Goal: Information Seeking & Learning: Learn about a topic

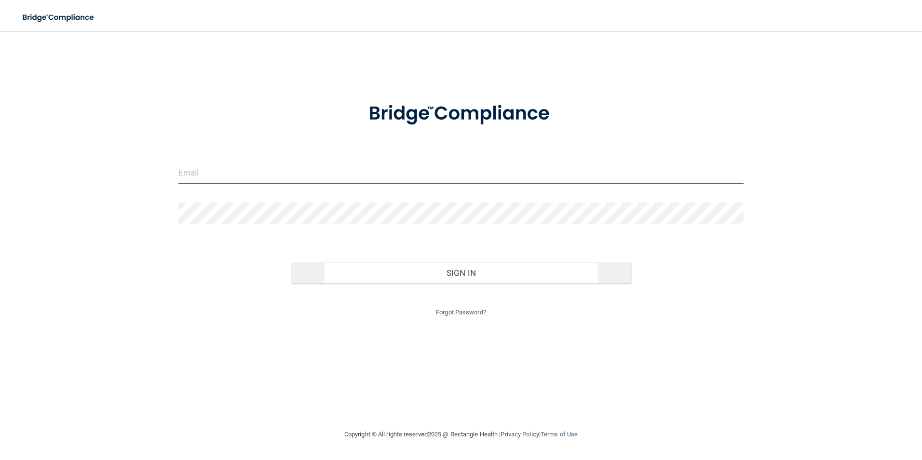
type input "[EMAIL_ADDRESS][DOMAIN_NAME]"
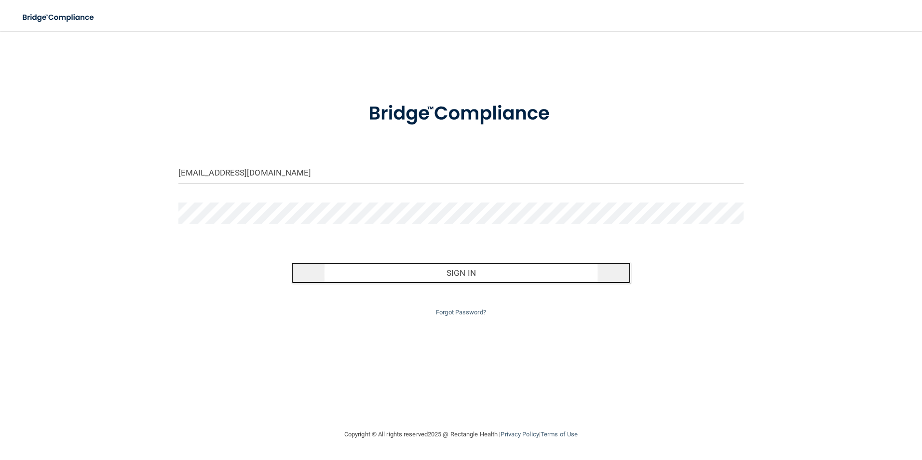
click at [484, 272] on button "Sign In" at bounding box center [460, 272] width 339 height 21
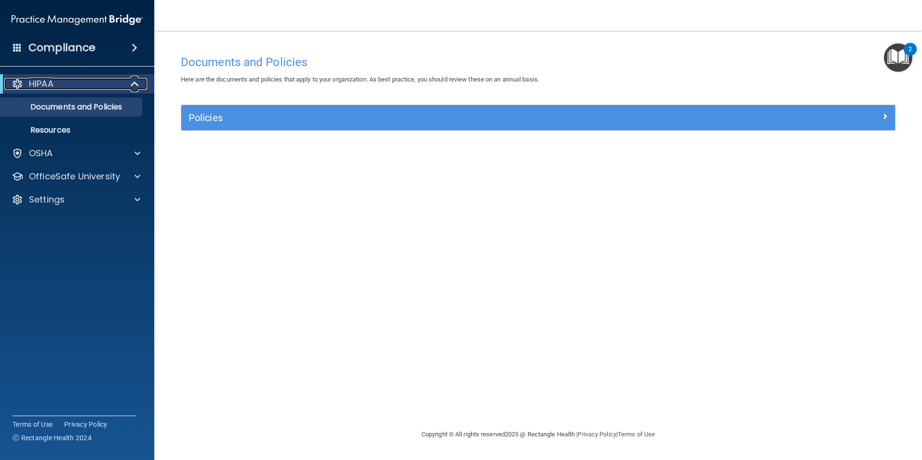
click at [108, 84] on div "HIPAA" at bounding box center [63, 84] width 119 height 12
click at [54, 81] on div "HIPAA" at bounding box center [63, 84] width 119 height 12
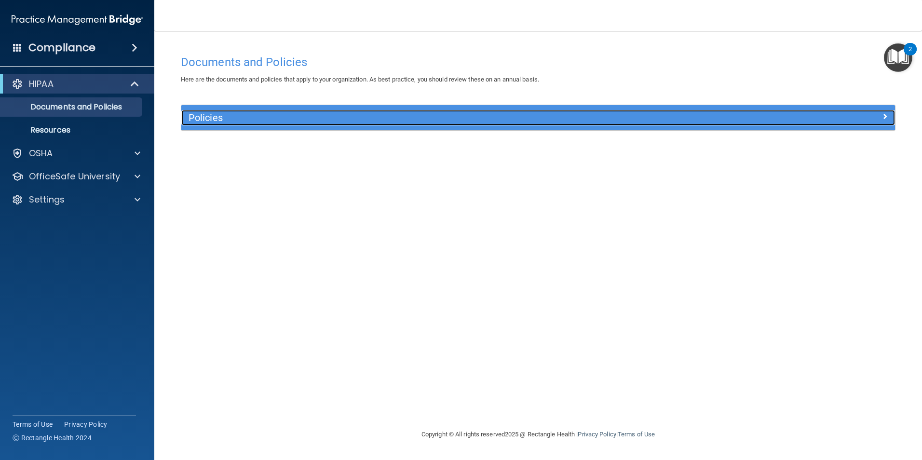
click at [215, 118] on h5 "Policies" at bounding box center [448, 117] width 521 height 11
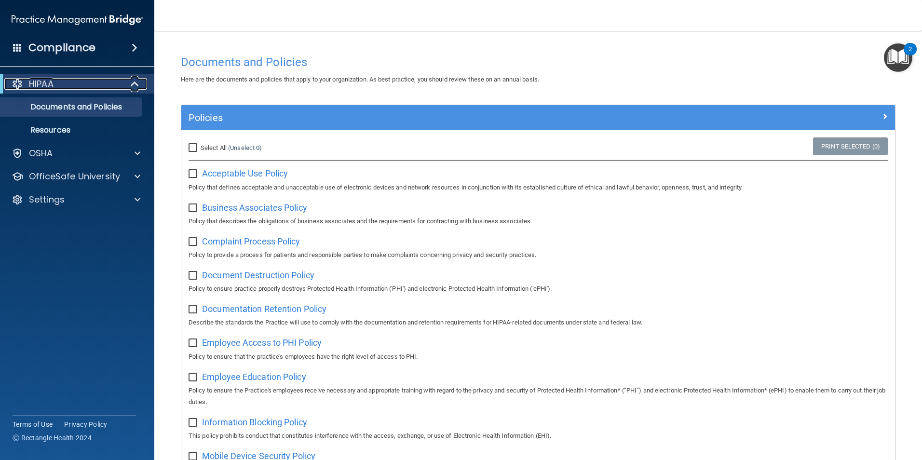
click at [60, 81] on div "HIPAA" at bounding box center [63, 84] width 119 height 12
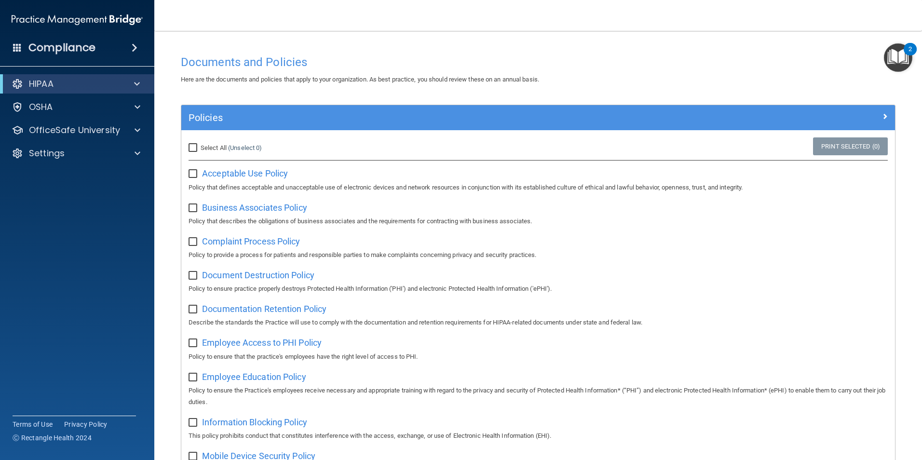
click at [133, 47] on span at bounding box center [135, 48] width 6 height 12
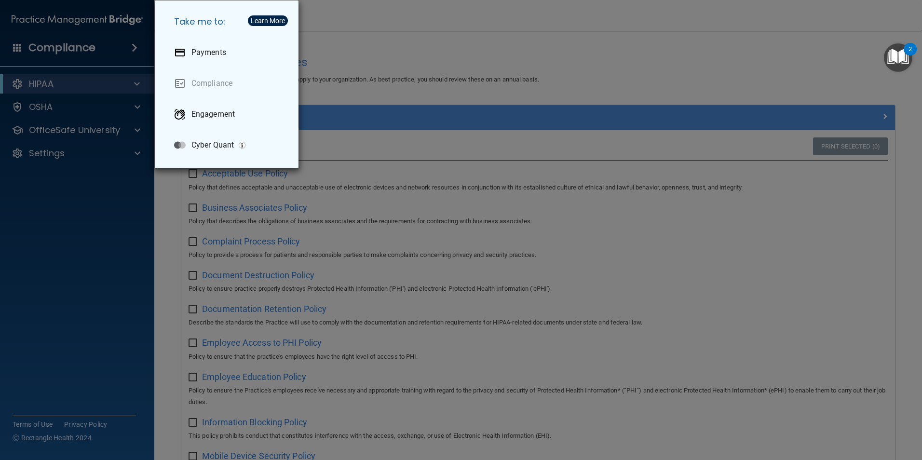
click at [658, 65] on div "Take me to: Payments Compliance Engagement Cyber Quant" at bounding box center [461, 230] width 922 height 460
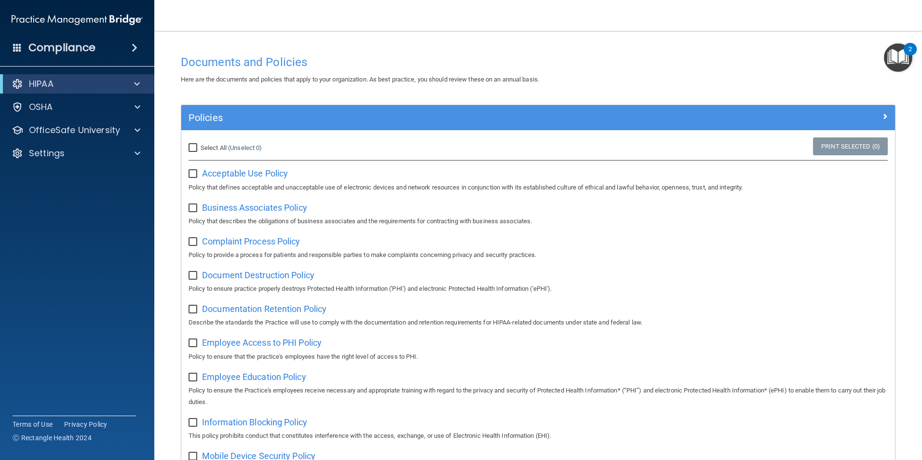
click at [900, 55] on img "Open Resource Center, 2 new notifications" at bounding box center [898, 57] width 28 height 28
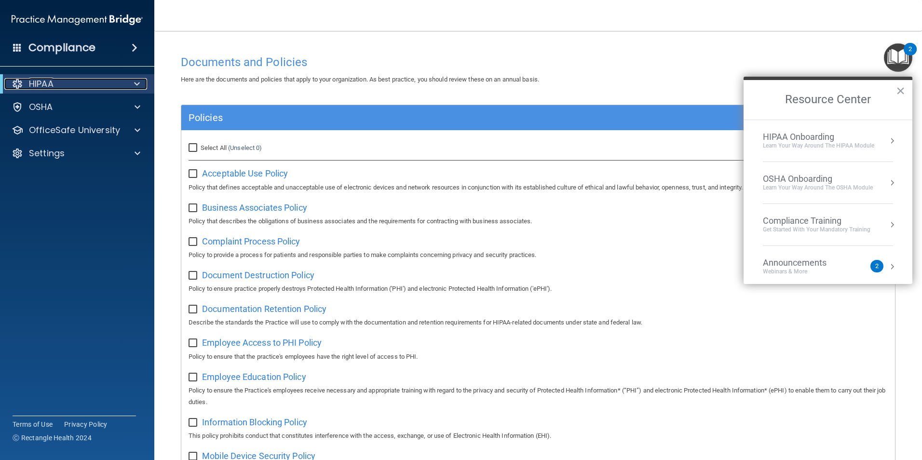
click at [54, 85] on p "HIPAA" at bounding box center [41, 84] width 25 height 12
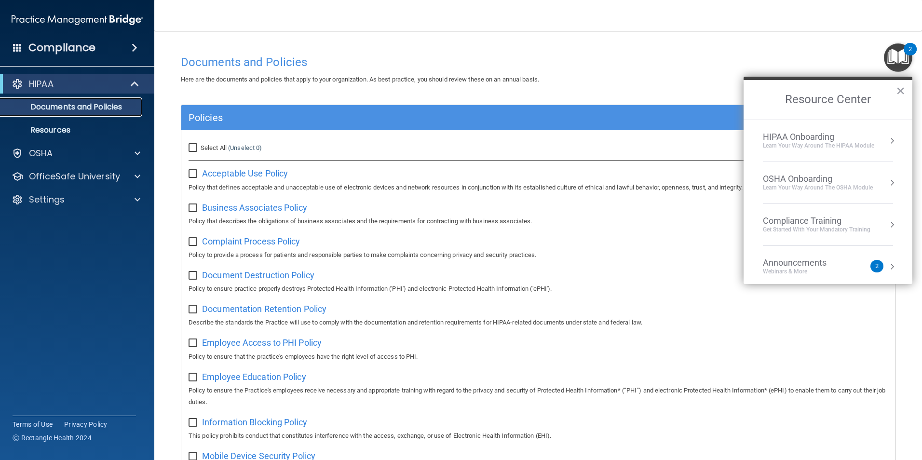
click at [93, 107] on p "Documents and Policies" at bounding box center [72, 107] width 132 height 10
click at [896, 97] on button "×" at bounding box center [900, 90] width 9 height 15
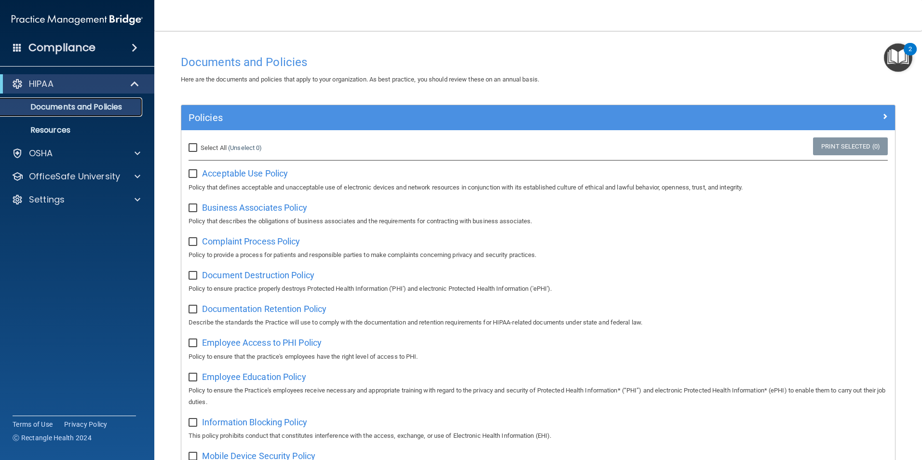
click at [80, 107] on p "Documents and Policies" at bounding box center [72, 107] width 132 height 10
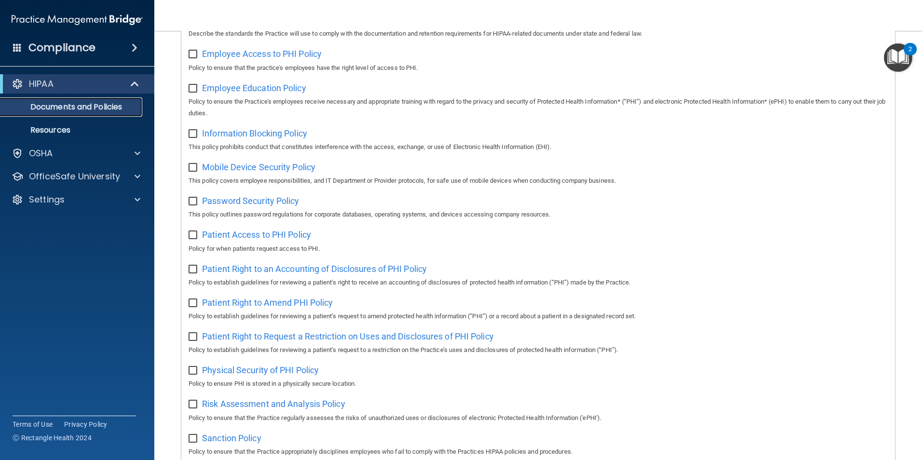
scroll to position [289, 0]
click at [89, 49] on h4 "Compliance" at bounding box center [61, 47] width 67 height 13
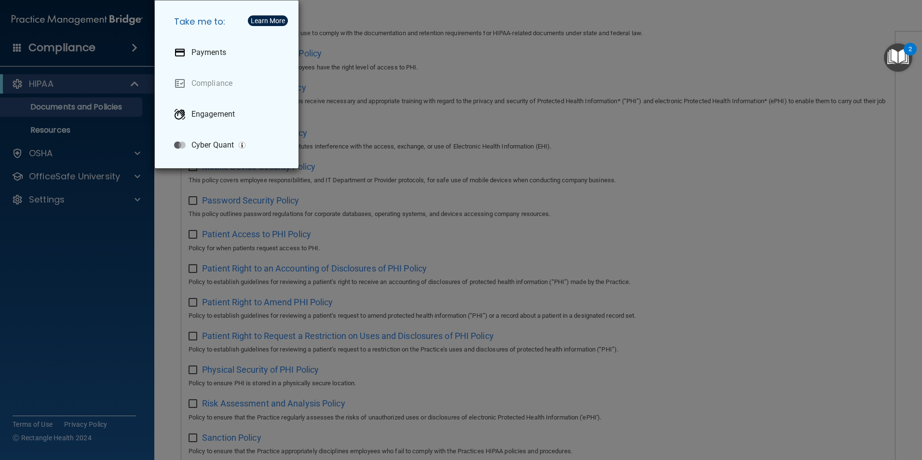
drag, startPoint x: 56, startPoint y: 299, endPoint x: 91, endPoint y: 213, distance: 93.2
click at [51, 293] on div "Take me to: Payments Compliance Engagement Cyber Quant" at bounding box center [461, 230] width 922 height 460
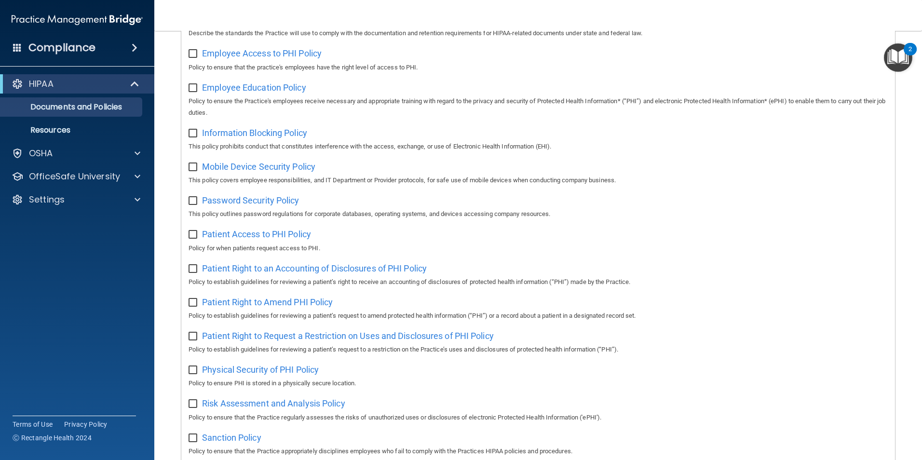
click at [132, 49] on span at bounding box center [135, 48] width 6 height 12
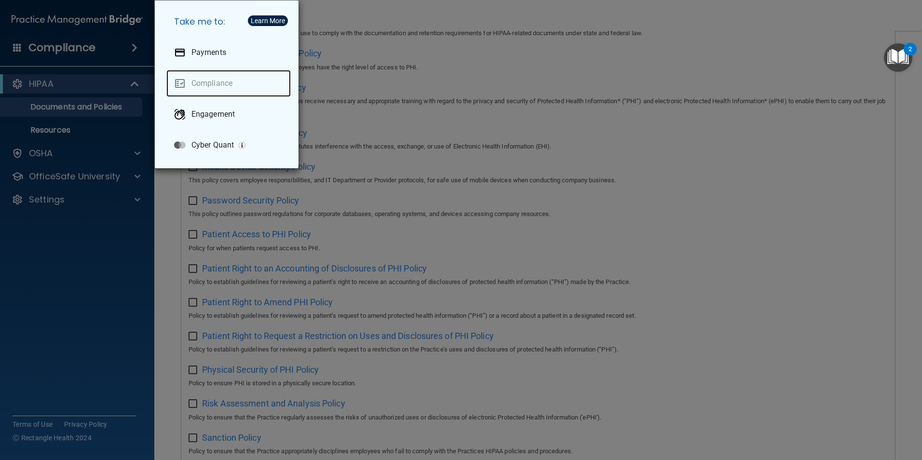
click at [223, 81] on link "Compliance" at bounding box center [228, 83] width 124 height 27
click at [194, 82] on link "Compliance" at bounding box center [228, 83] width 124 height 27
click at [400, 17] on div "Take me to: Payments Compliance Engagement Cyber Quant" at bounding box center [461, 230] width 922 height 460
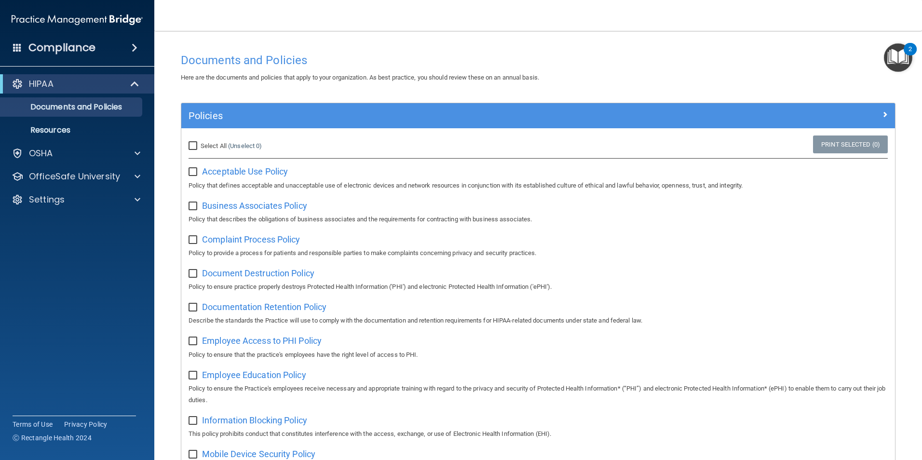
scroll to position [0, 0]
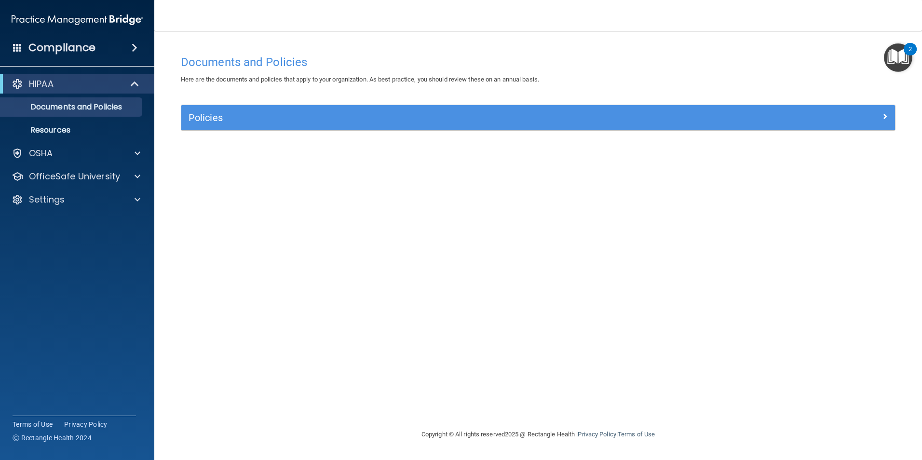
click at [901, 51] on img "Open Resource Center, 2 new notifications" at bounding box center [898, 57] width 28 height 28
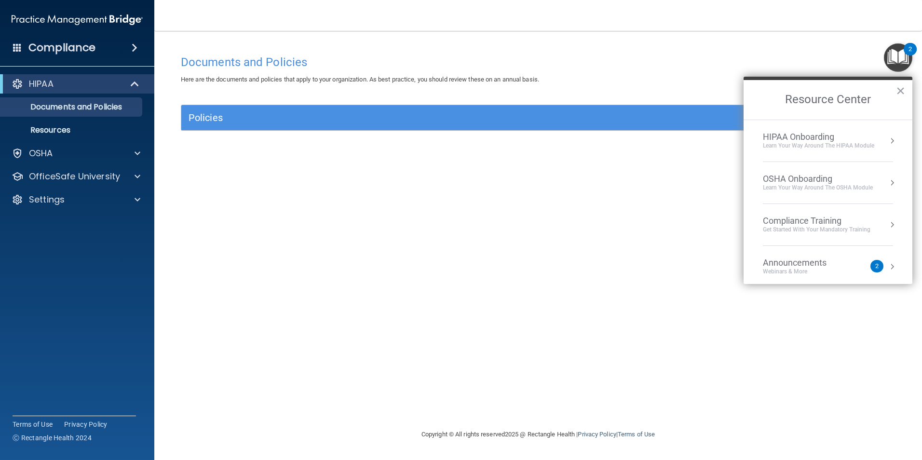
click at [804, 266] on div "Announcements" at bounding box center [804, 262] width 83 height 11
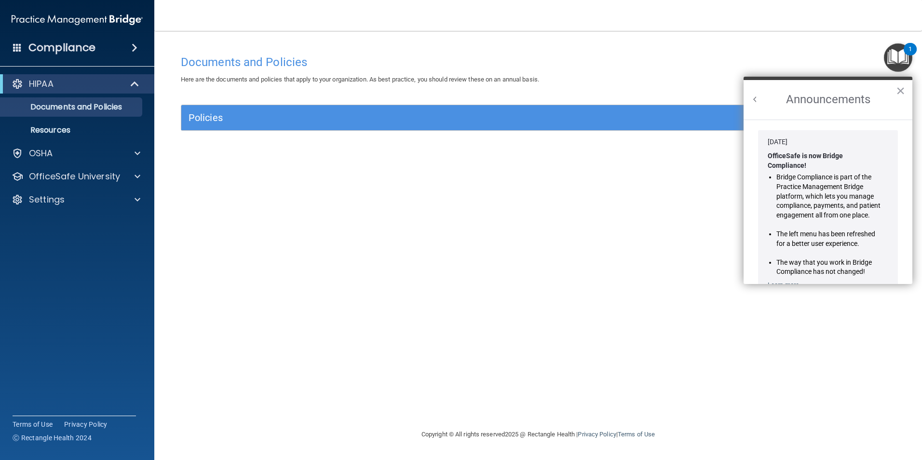
click at [891, 93] on h2 "Announcements" at bounding box center [827, 100] width 169 height 40
click at [60, 44] on h4 "Compliance" at bounding box center [61, 47] width 67 height 13
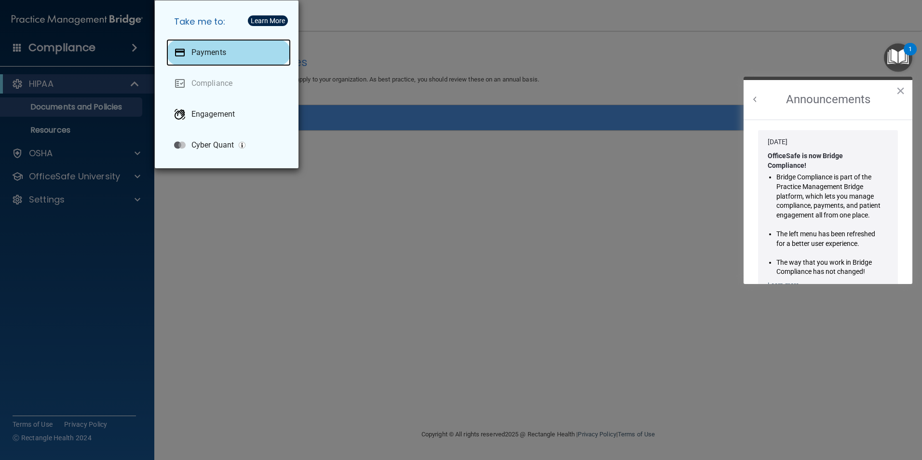
click at [220, 56] on p "Payments" at bounding box center [208, 53] width 35 height 10
click at [299, 222] on div "Take me to: Payments Compliance Engagement Cyber Quant" at bounding box center [461, 230] width 922 height 460
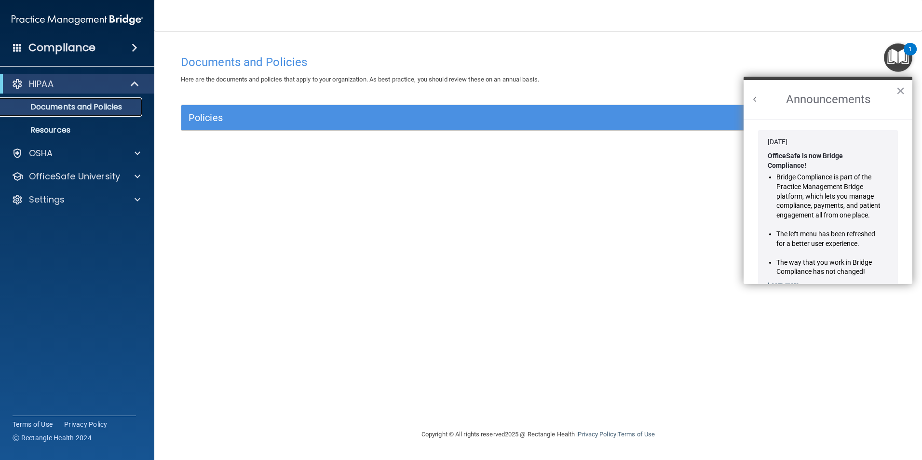
click at [91, 111] on p "Documents and Policies" at bounding box center [72, 107] width 132 height 10
click at [901, 86] on button "×" at bounding box center [900, 90] width 9 height 15
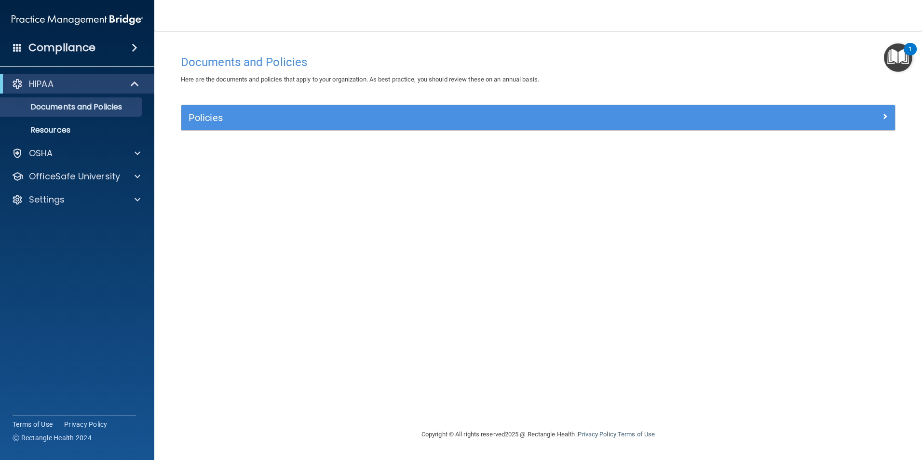
click at [893, 62] on img "Open Resource Center, 1 new notification" at bounding box center [898, 57] width 28 height 28
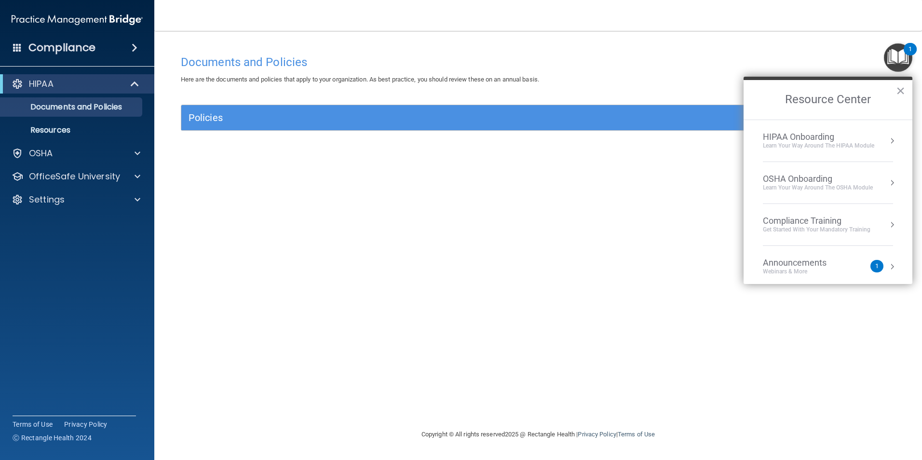
click at [825, 219] on div "Compliance Training" at bounding box center [816, 220] width 107 height 11
click at [804, 139] on div "HIPAA Training for Members" at bounding box center [804, 136] width 107 height 9
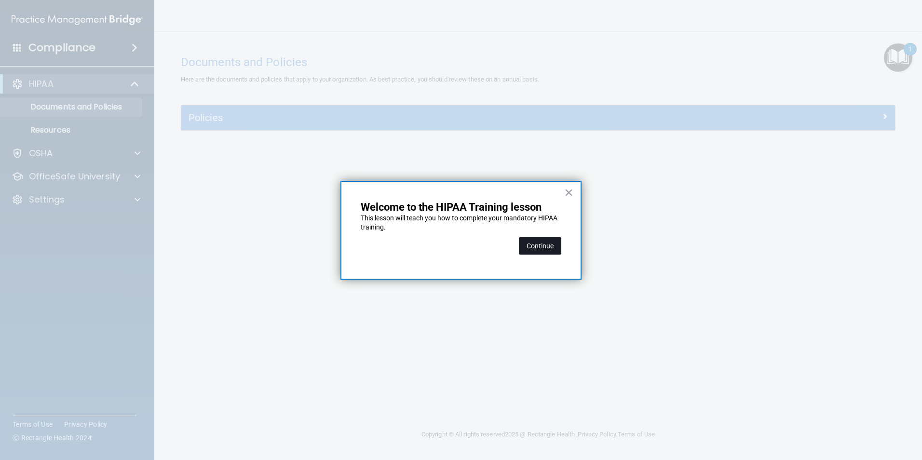
click at [536, 244] on button "Continue" at bounding box center [540, 245] width 42 height 17
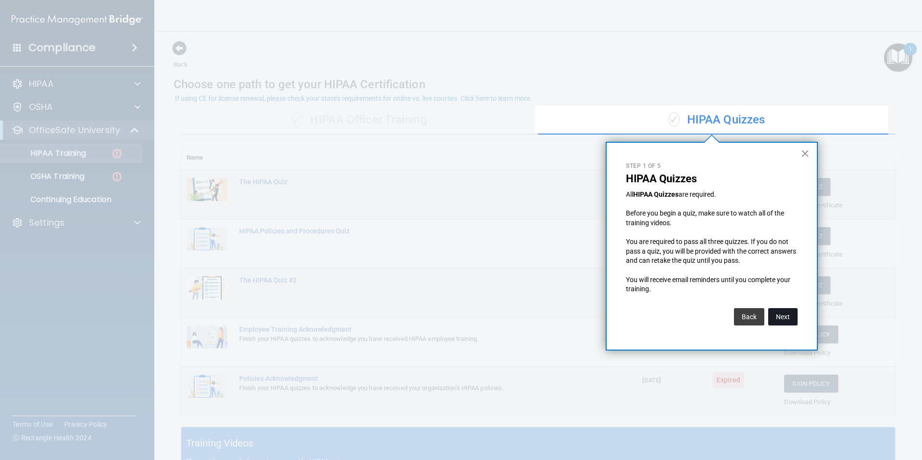
click at [790, 319] on button "Next" at bounding box center [782, 316] width 29 height 17
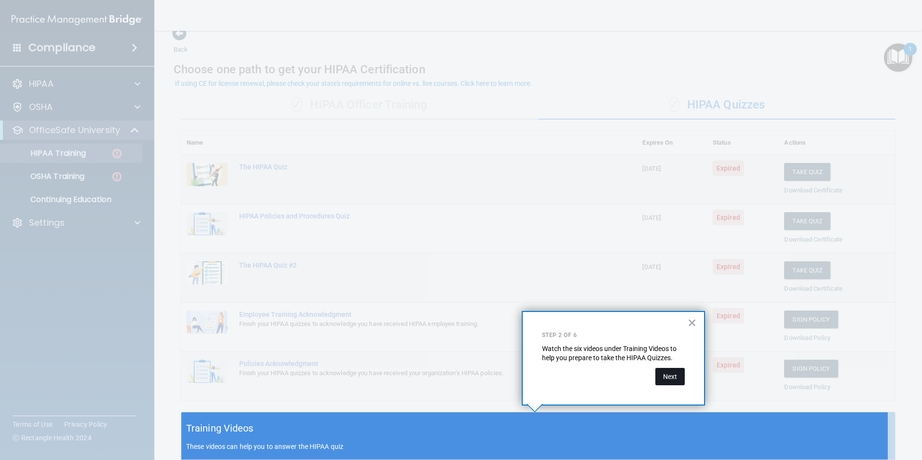
click at [670, 371] on button "Next" at bounding box center [669, 376] width 29 height 17
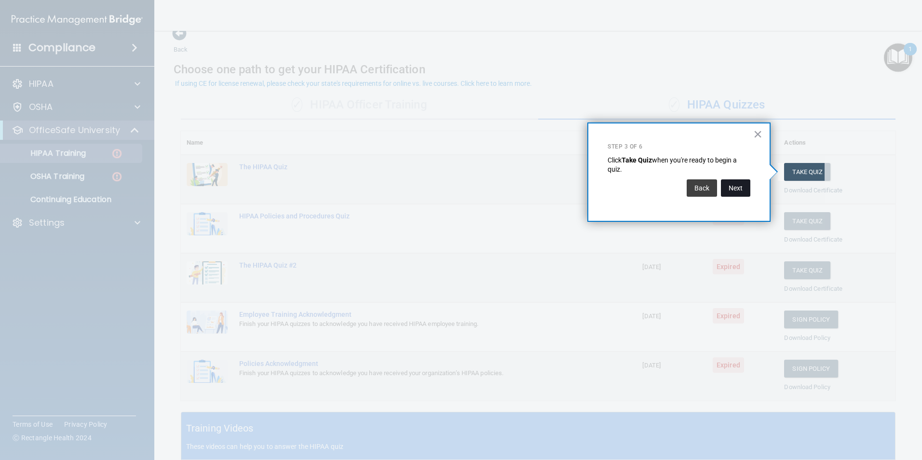
click at [735, 193] on button "Next" at bounding box center [735, 187] width 29 height 17
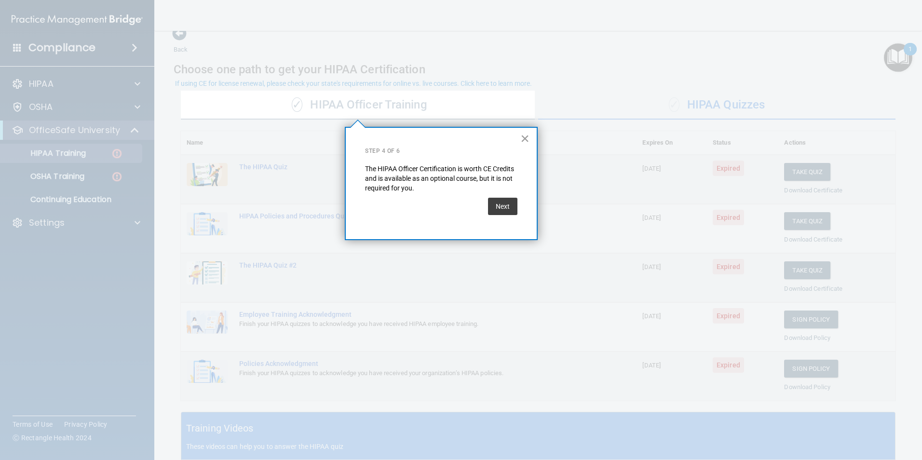
click at [524, 135] on button "×" at bounding box center [524, 138] width 9 height 15
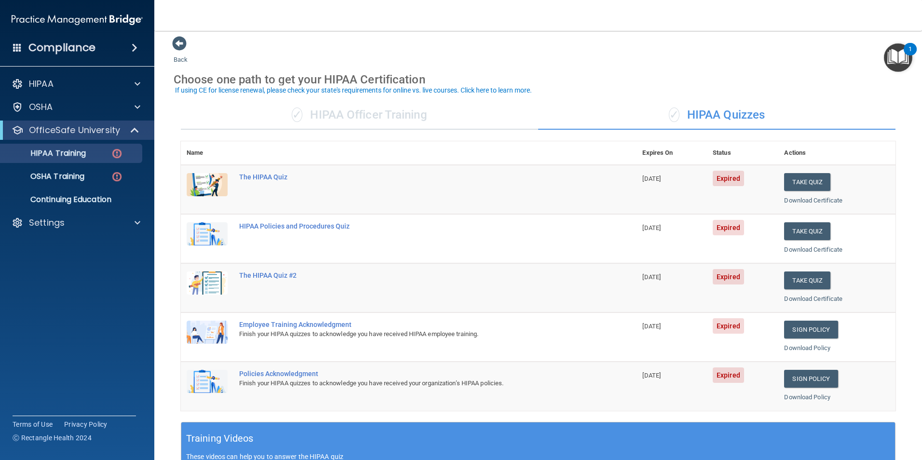
scroll to position [0, 0]
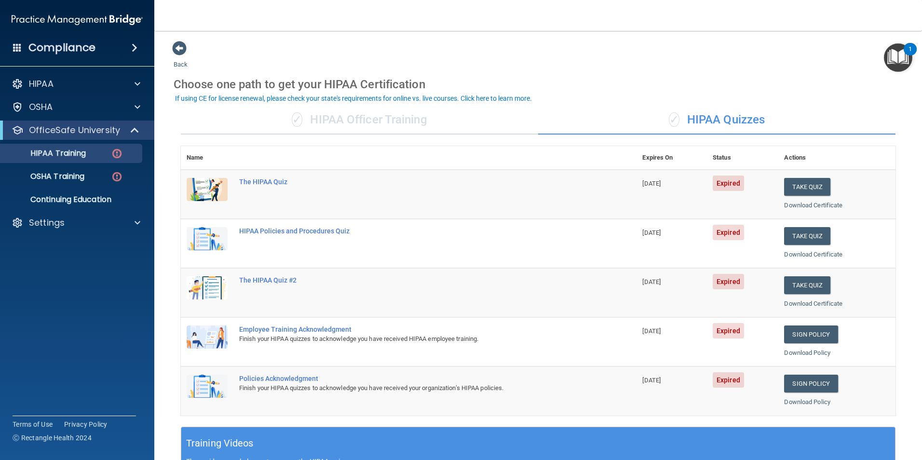
click at [753, 119] on div "✓ HIPAA Quizzes" at bounding box center [716, 120] width 357 height 29
click at [805, 185] on button "Take Quiz" at bounding box center [807, 187] width 46 height 18
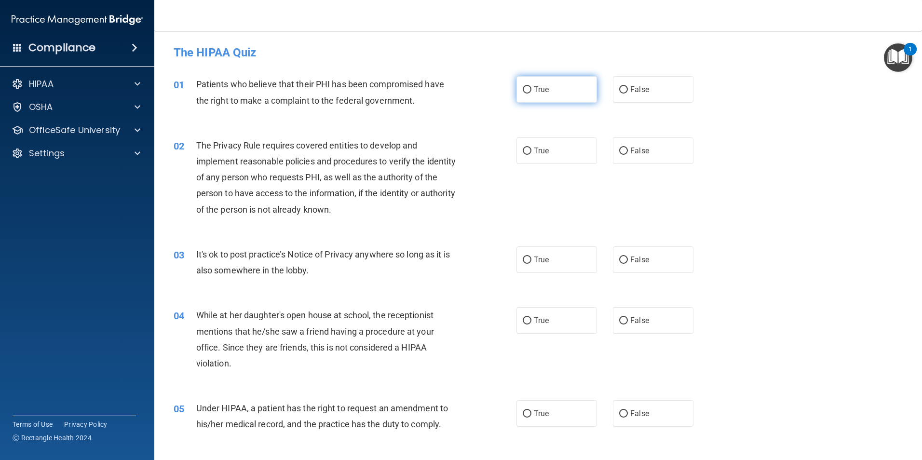
click at [523, 89] on input "True" at bounding box center [527, 89] width 9 height 7
radio input "true"
click at [523, 149] on input "True" at bounding box center [527, 151] width 9 height 7
radio input "true"
click at [620, 260] on input "False" at bounding box center [623, 259] width 9 height 7
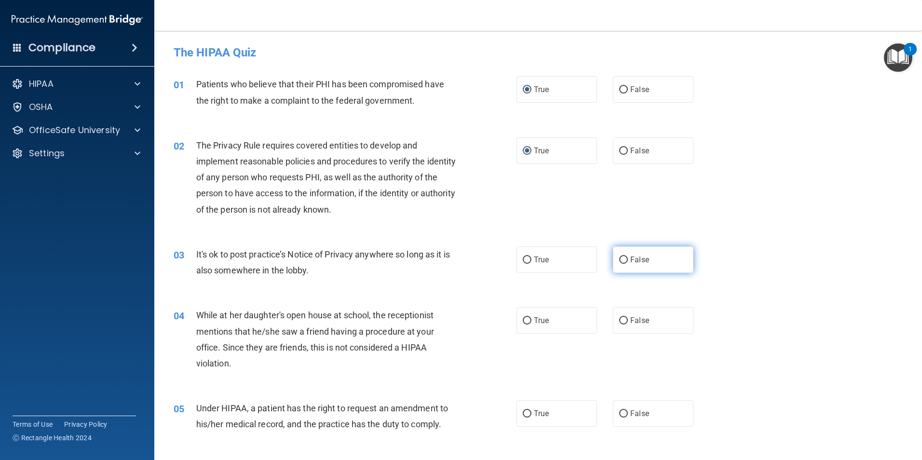
radio input "true"
click at [619, 319] on input "False" at bounding box center [623, 320] width 9 height 7
radio input "true"
click at [619, 416] on input "False" at bounding box center [623, 413] width 9 height 7
radio input "true"
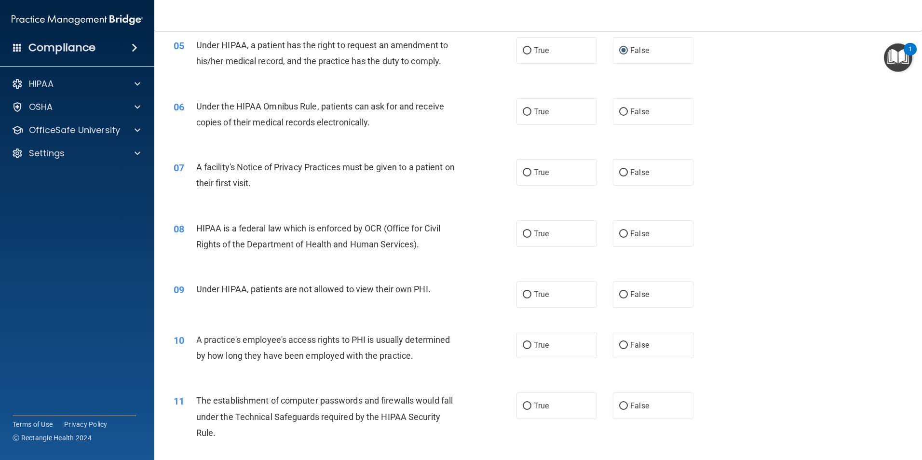
scroll to position [386, 0]
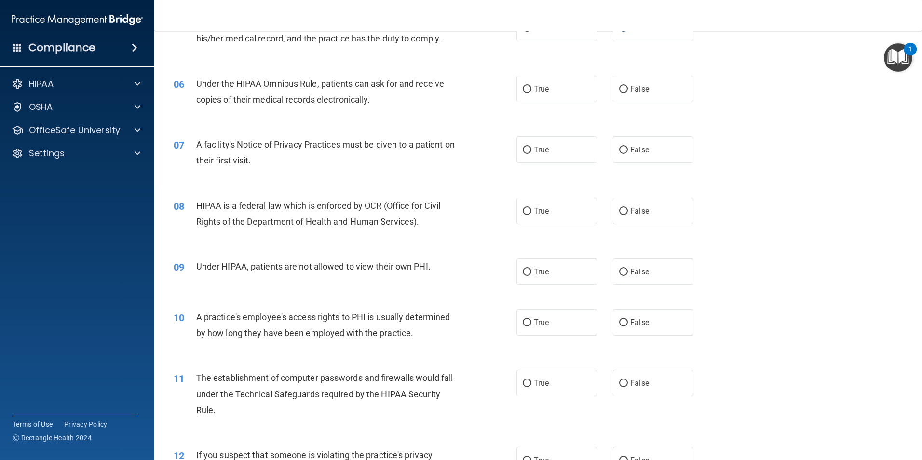
drag, startPoint x: 523, startPoint y: 91, endPoint x: 519, endPoint y: 104, distance: 13.9
click at [523, 91] on input "True" at bounding box center [527, 89] width 9 height 7
radio input "true"
click at [522, 156] on label "True" at bounding box center [556, 149] width 81 height 27
click at [523, 154] on input "True" at bounding box center [527, 150] width 9 height 7
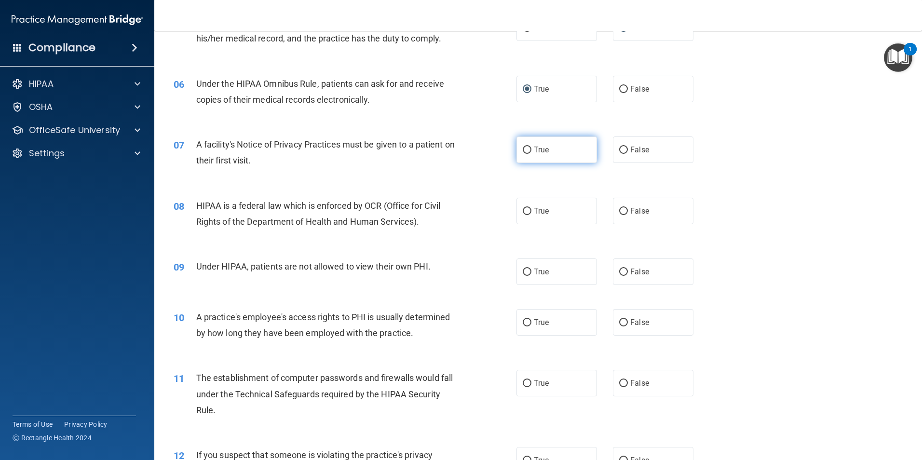
radio input "true"
click at [526, 210] on input "True" at bounding box center [527, 211] width 9 height 7
radio input "true"
click at [619, 273] on input "False" at bounding box center [623, 271] width 9 height 7
radio input "true"
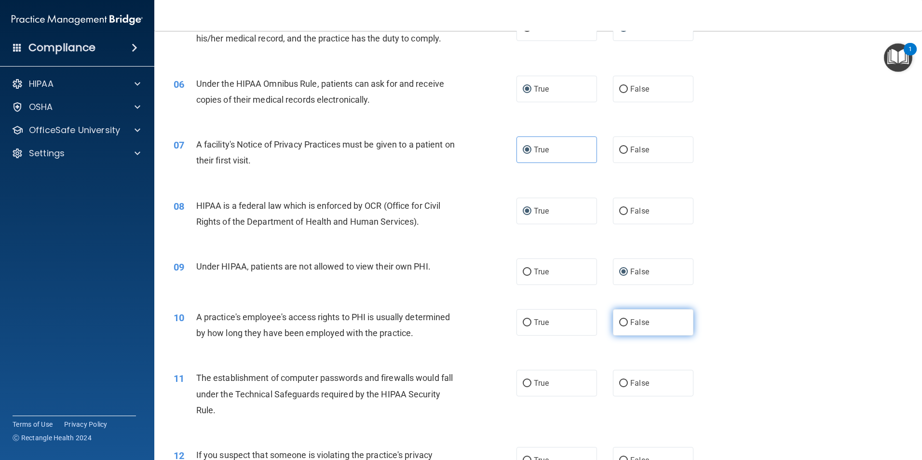
click at [619, 324] on input "False" at bounding box center [623, 322] width 9 height 7
radio input "true"
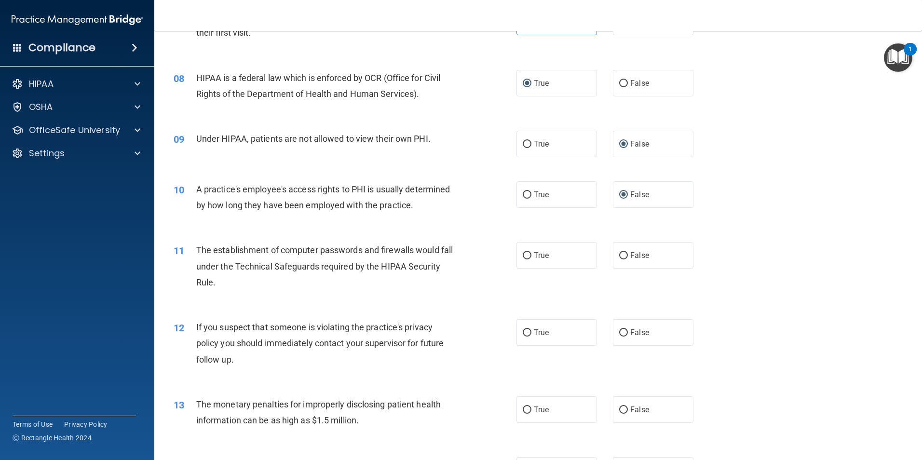
scroll to position [530, 0]
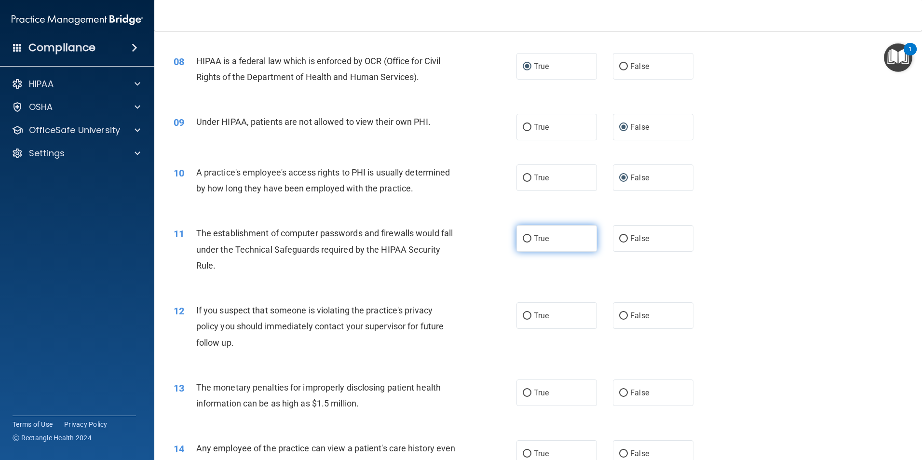
click at [523, 239] on input "True" at bounding box center [527, 238] width 9 height 7
radio input "true"
click at [527, 315] on input "True" at bounding box center [527, 315] width 9 height 7
radio input "true"
click at [523, 392] on input "True" at bounding box center [527, 392] width 9 height 7
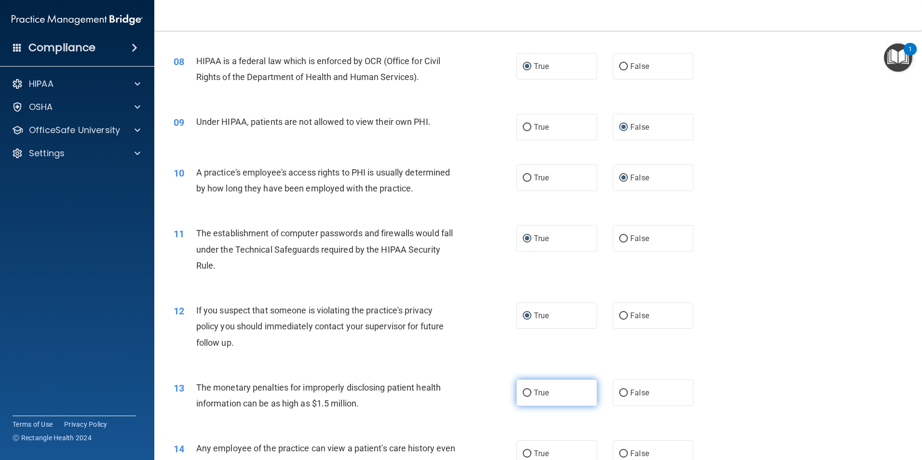
radio input "true"
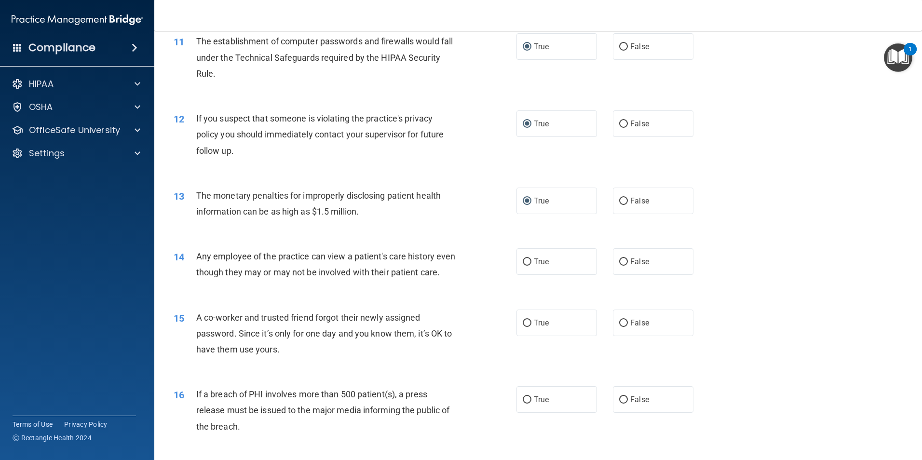
scroll to position [723, 0]
click at [619, 261] on input "False" at bounding box center [623, 260] width 9 height 7
radio input "true"
drag, startPoint x: 621, startPoint y: 337, endPoint x: 617, endPoint y: 340, distance: 5.0
click at [621, 326] on input "False" at bounding box center [623, 322] width 9 height 7
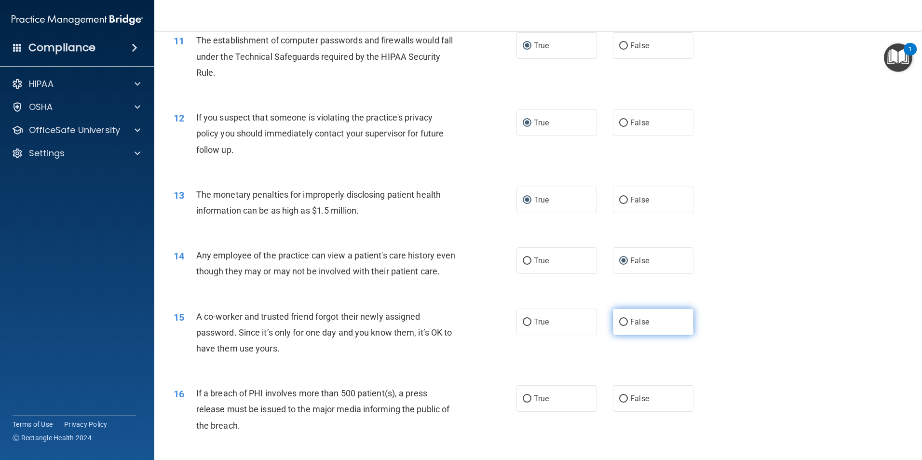
radio input "true"
click at [526, 403] on input "True" at bounding box center [527, 398] width 9 height 7
radio input "true"
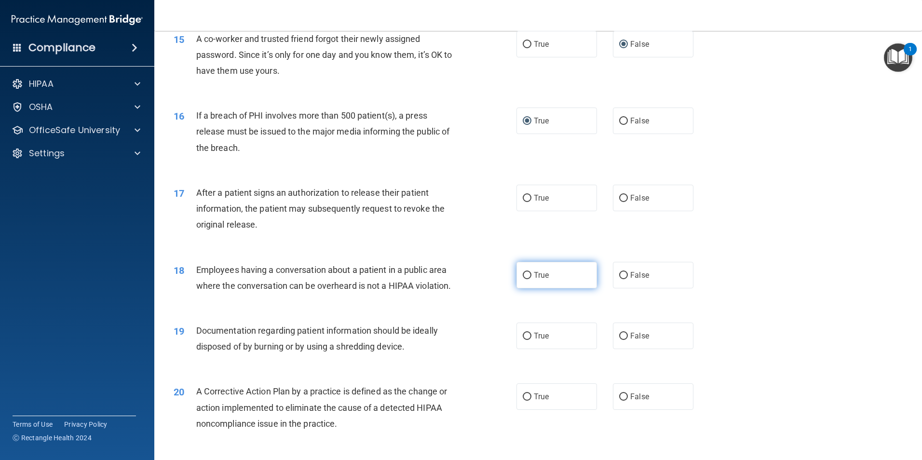
scroll to position [1012, 0]
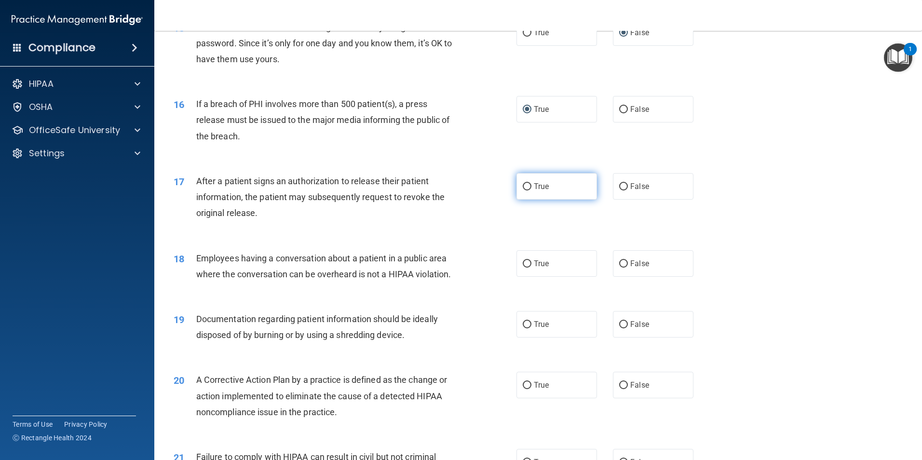
click at [525, 190] on input "True" at bounding box center [527, 186] width 9 height 7
radio input "true"
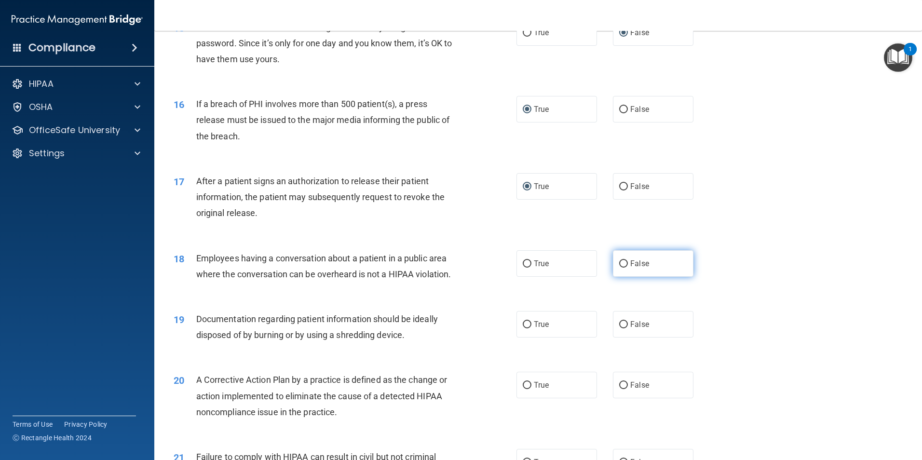
click at [619, 268] on input "False" at bounding box center [623, 263] width 9 height 7
radio input "true"
click at [524, 328] on input "True" at bounding box center [527, 324] width 9 height 7
radio input "true"
click at [525, 389] on input "True" at bounding box center [527, 385] width 9 height 7
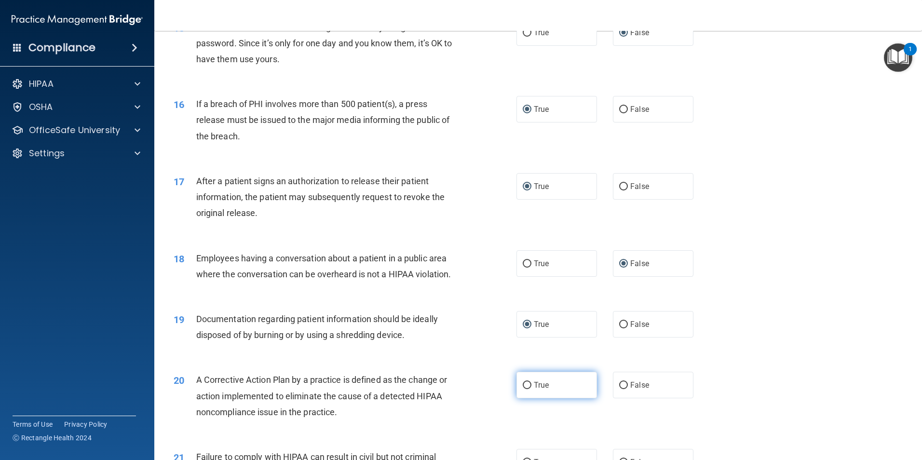
radio input "true"
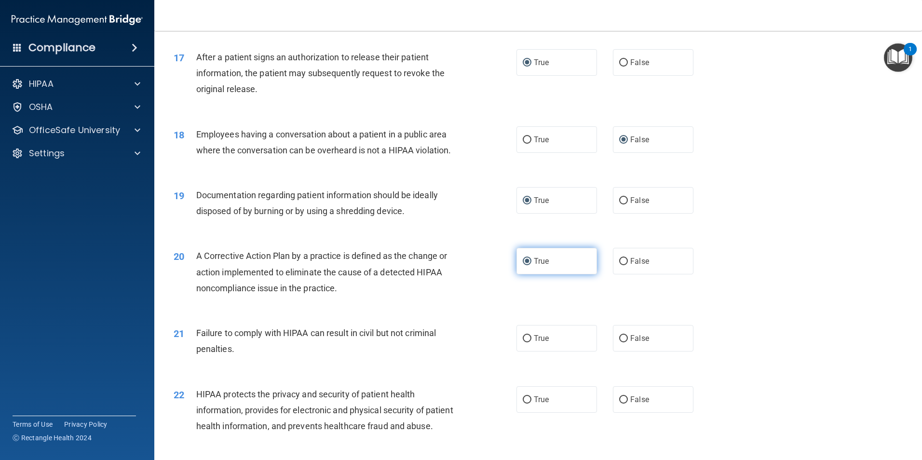
scroll to position [1157, 0]
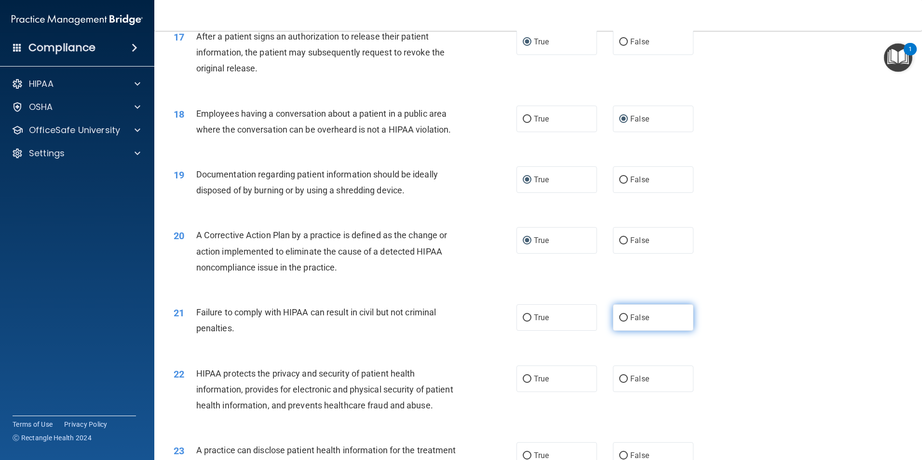
click at [621, 322] on input "False" at bounding box center [623, 317] width 9 height 7
radio input "true"
click at [525, 383] on input "True" at bounding box center [527, 379] width 9 height 7
radio input "true"
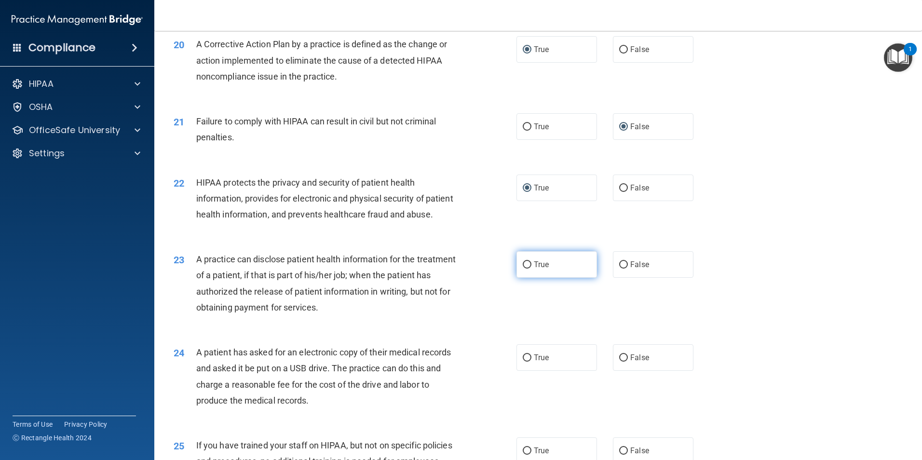
scroll to position [1350, 0]
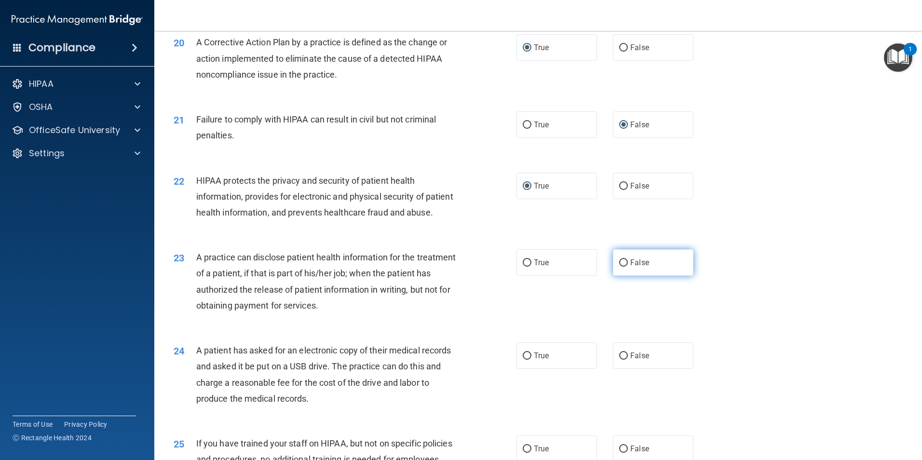
click at [619, 267] on input "False" at bounding box center [623, 262] width 9 height 7
radio input "true"
click at [527, 360] on input "True" at bounding box center [527, 355] width 9 height 7
radio input "true"
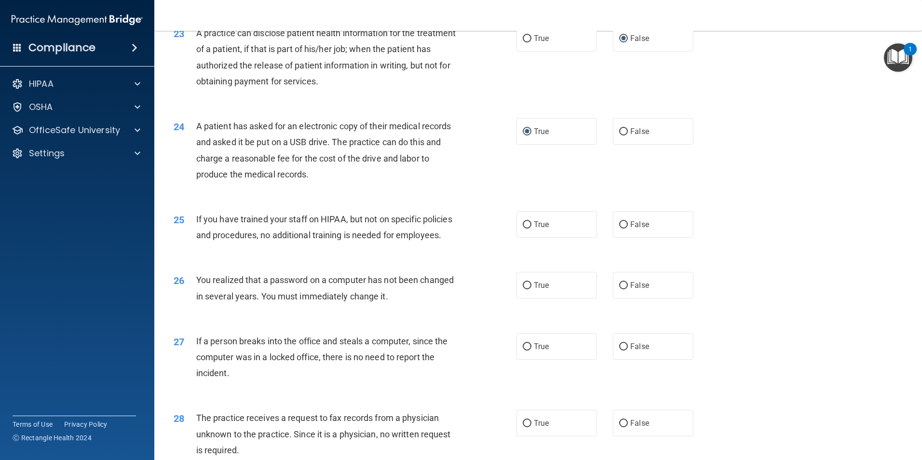
scroll to position [1591, 0]
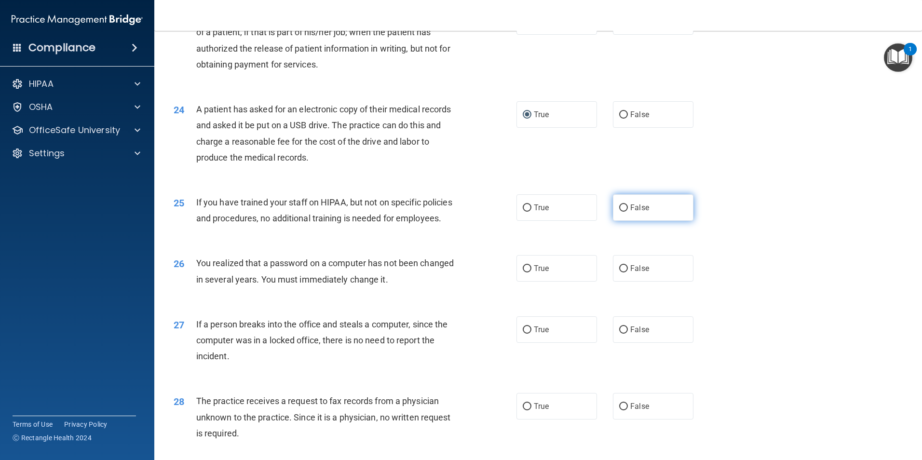
click at [624, 221] on label "False" at bounding box center [653, 207] width 81 height 27
click at [624, 212] on input "False" at bounding box center [623, 207] width 9 height 7
radio input "true"
click at [523, 272] on input "True" at bounding box center [527, 268] width 9 height 7
radio input "true"
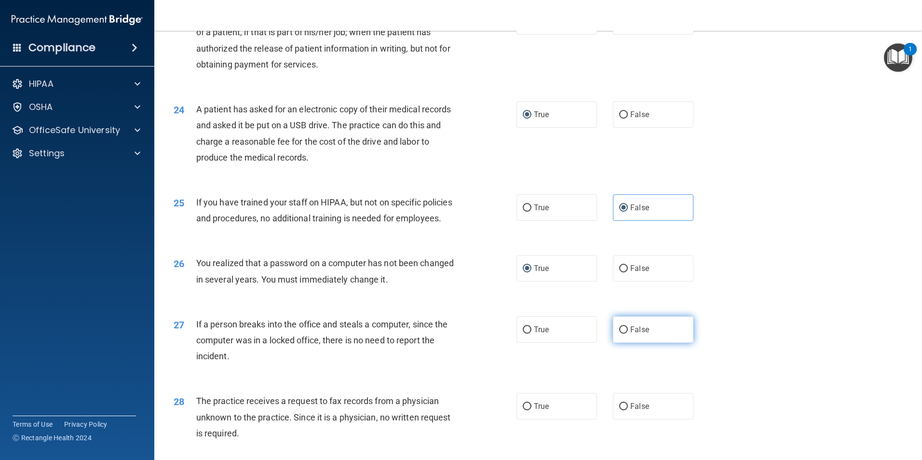
click at [619, 334] on input "False" at bounding box center [623, 329] width 9 height 7
radio input "true"
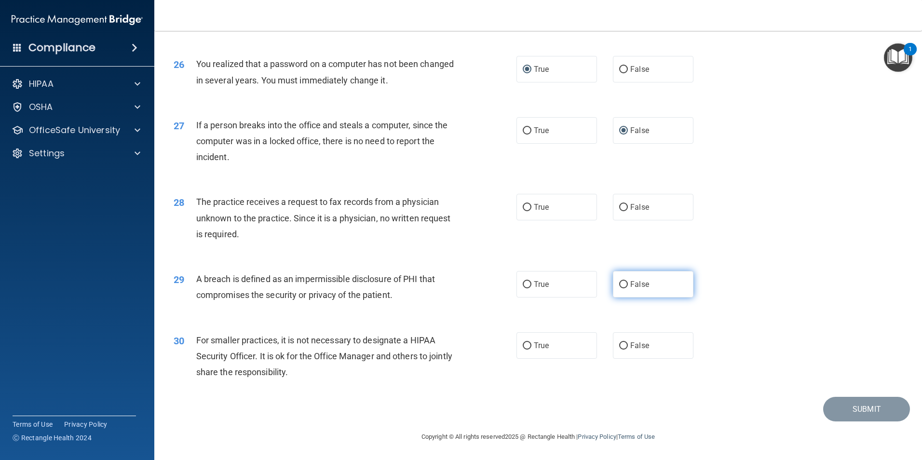
scroll to position [1832, 0]
click at [619, 211] on input "False" at bounding box center [623, 207] width 9 height 7
radio input "true"
click at [527, 288] on input "True" at bounding box center [527, 284] width 9 height 7
radio input "true"
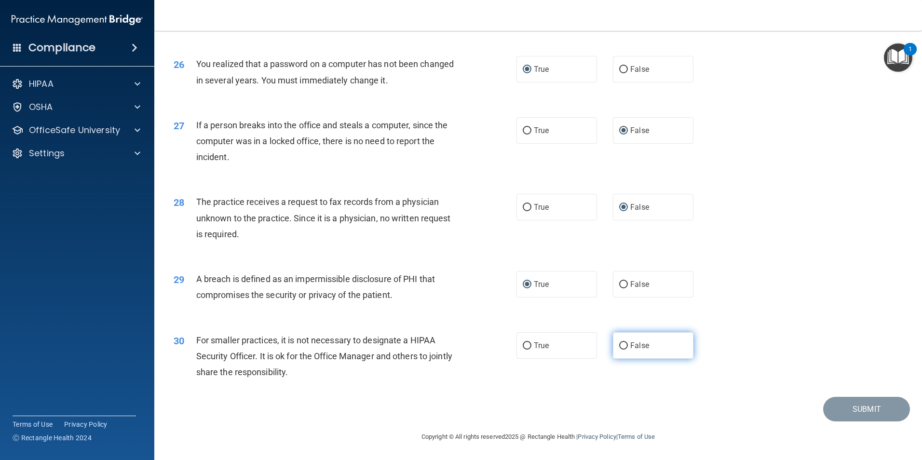
click at [619, 349] on input "False" at bounding box center [623, 345] width 9 height 7
radio input "true"
click at [846, 412] on button "Submit" at bounding box center [866, 409] width 87 height 25
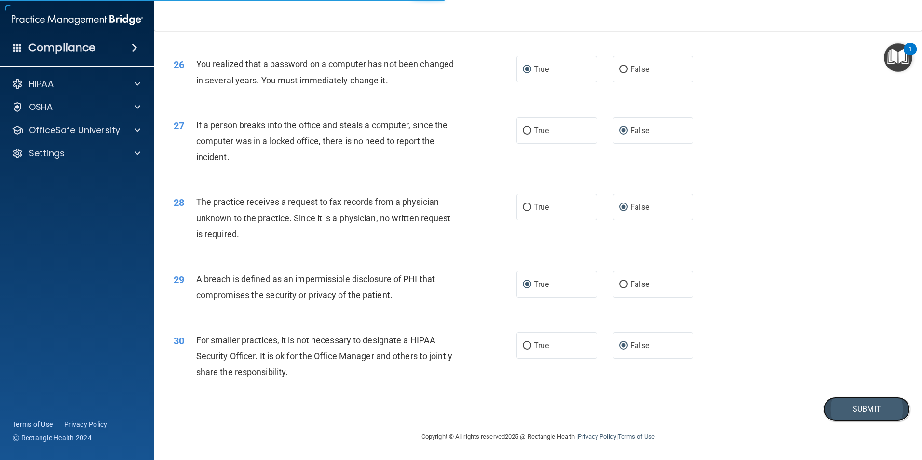
click at [855, 411] on button "Submit" at bounding box center [866, 409] width 87 height 25
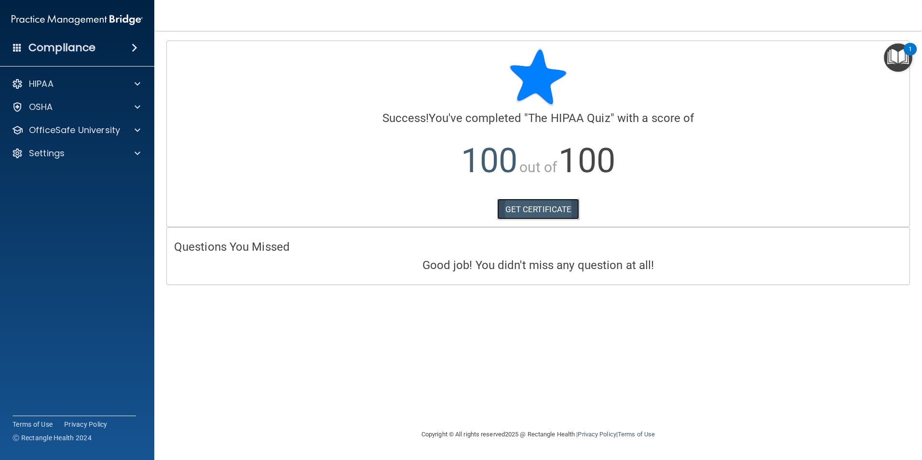
click at [555, 209] on link "GET CERTIFICATE" at bounding box center [538, 209] width 82 height 21
click at [67, 87] on div "HIPAA" at bounding box center [64, 84] width 120 height 12
click at [80, 107] on p "Documents and Policies" at bounding box center [72, 107] width 132 height 10
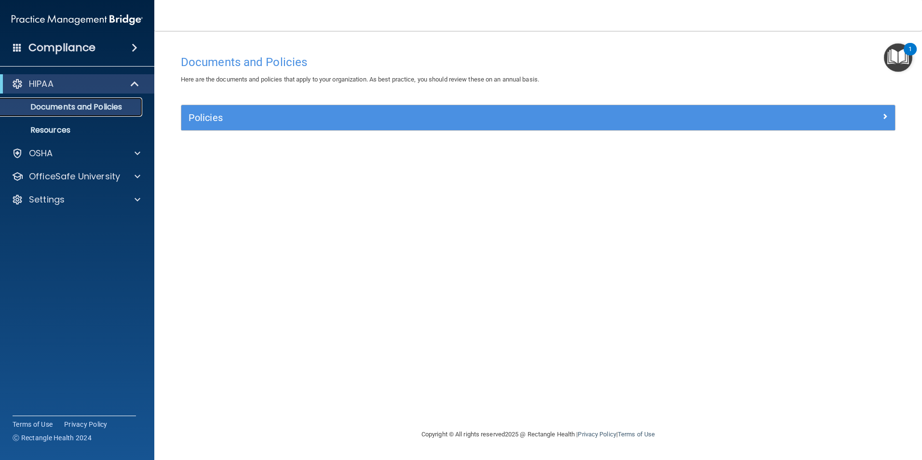
click at [105, 108] on p "Documents and Policies" at bounding box center [72, 107] width 132 height 10
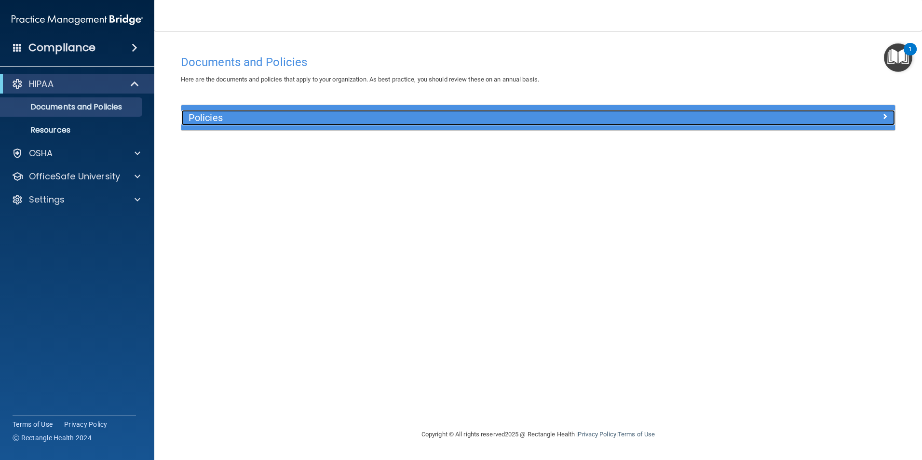
click at [201, 117] on h5 "Policies" at bounding box center [448, 117] width 521 height 11
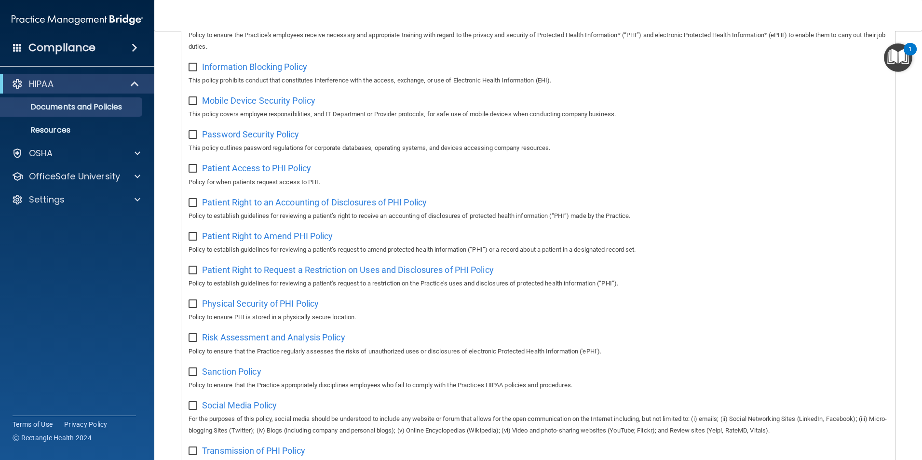
scroll to position [386, 0]
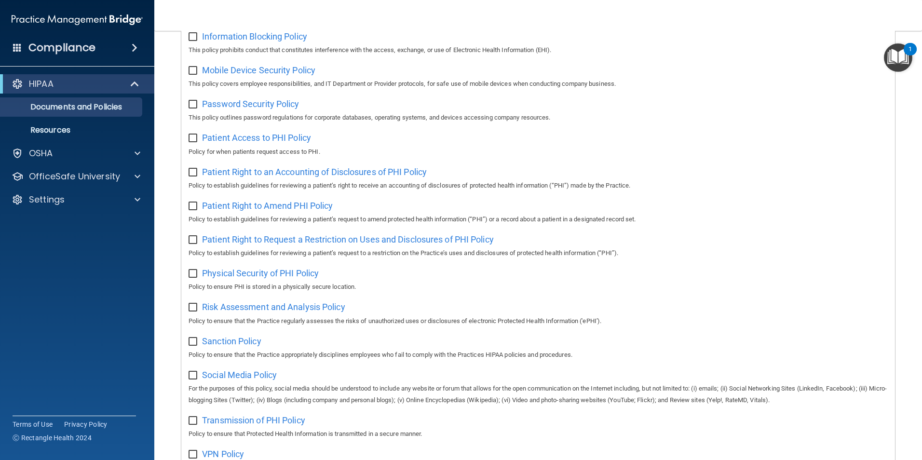
click at [105, 53] on div "Compliance" at bounding box center [77, 47] width 154 height 21
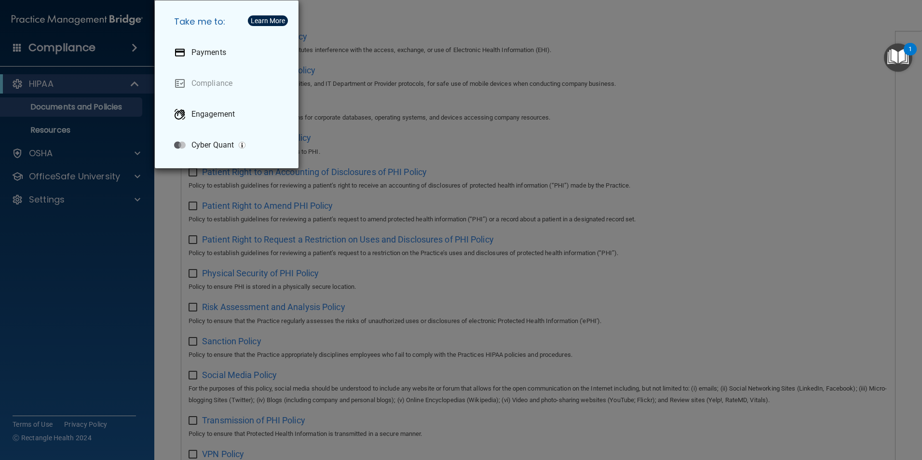
click at [274, 22] on div "Learn More" at bounding box center [268, 20] width 34 height 7
click at [61, 154] on div "Take me to: Payments Compliance Engagement Cyber Quant" at bounding box center [461, 230] width 922 height 460
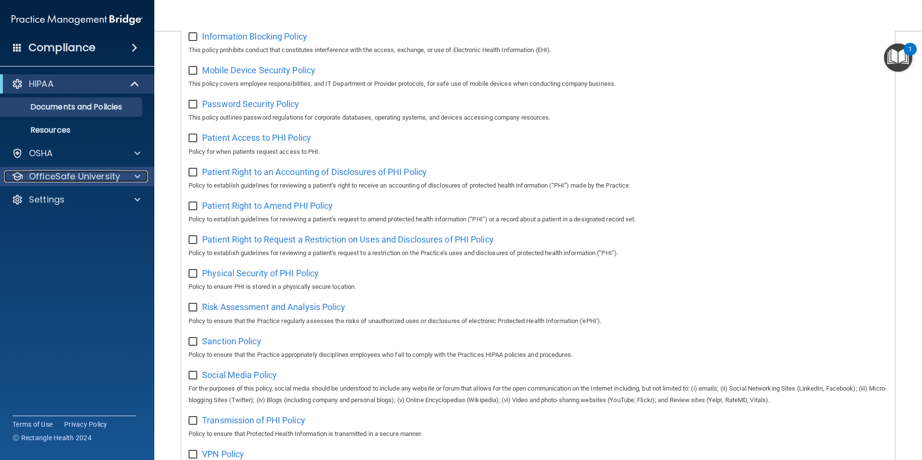
click at [81, 175] on p "OfficeSafe University" at bounding box center [74, 177] width 91 height 12
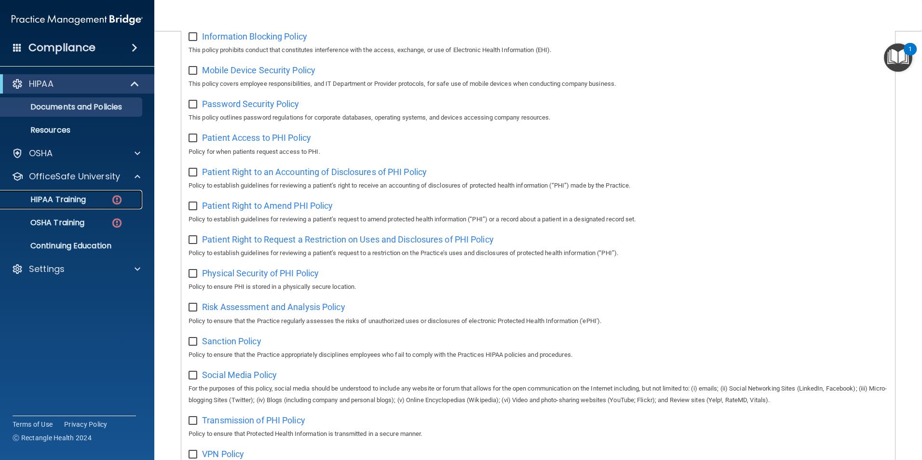
click at [80, 199] on p "HIPAA Training" at bounding box center [46, 200] width 80 height 10
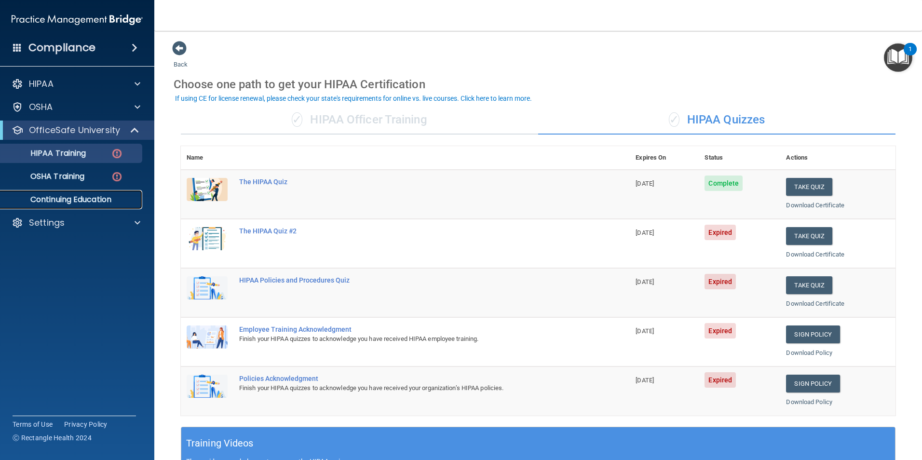
click at [88, 197] on p "Continuing Education" at bounding box center [72, 200] width 132 height 10
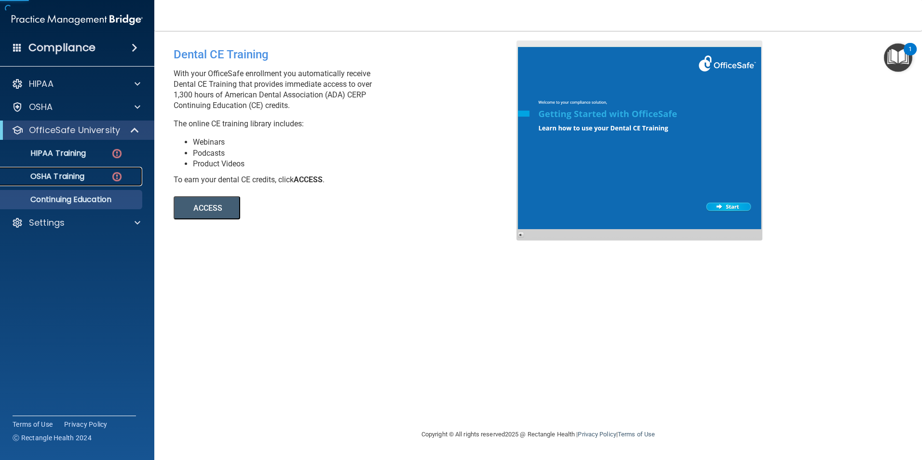
click at [78, 174] on p "OSHA Training" at bounding box center [45, 177] width 78 height 10
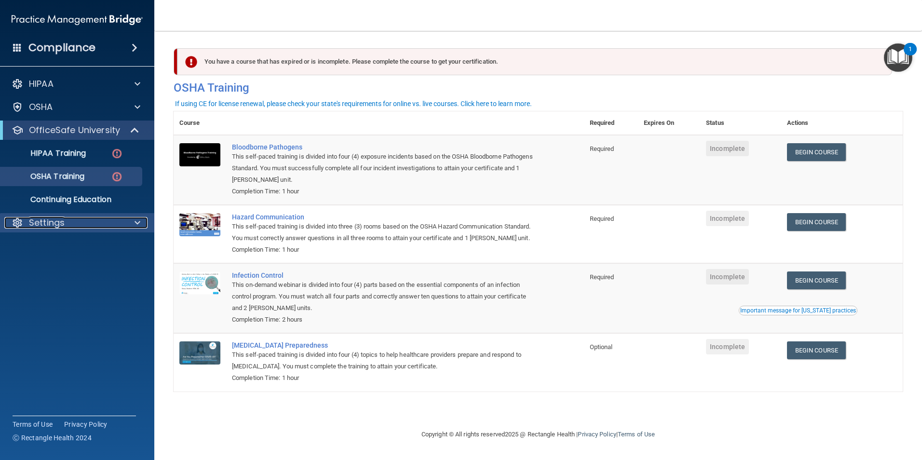
click at [51, 225] on p "Settings" at bounding box center [47, 223] width 36 height 12
click at [61, 247] on p "My Account" at bounding box center [72, 246] width 132 height 10
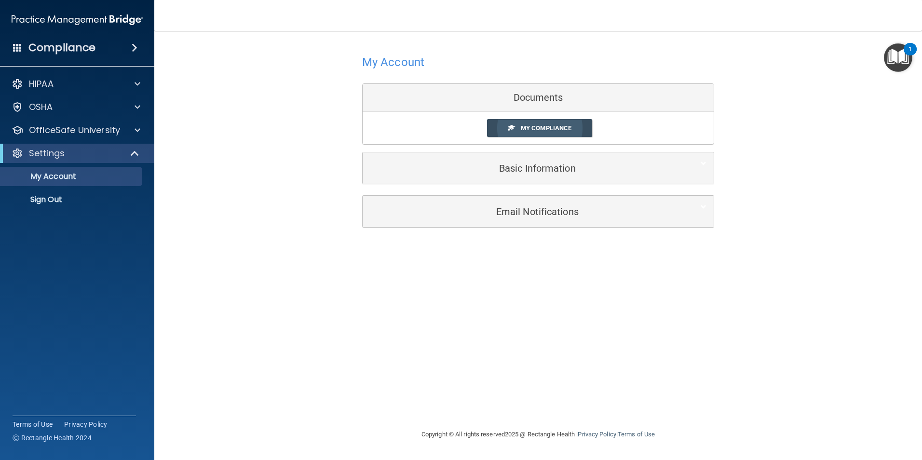
click at [536, 128] on span "My Compliance" at bounding box center [546, 127] width 51 height 7
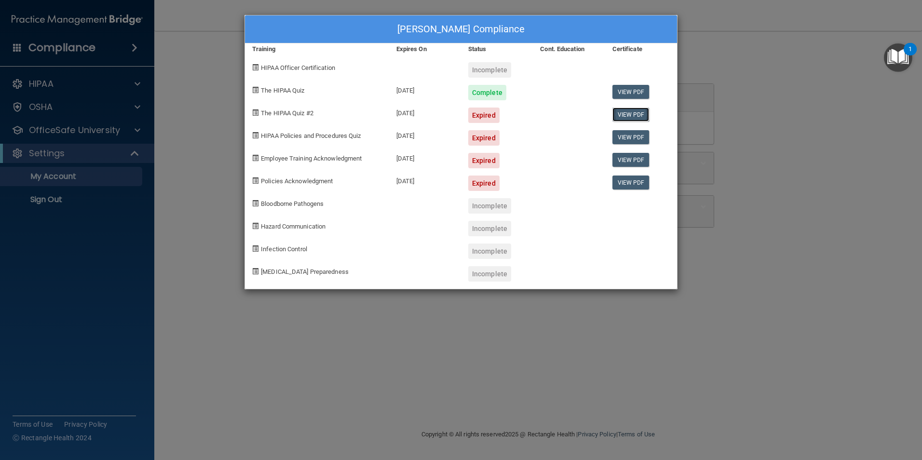
click at [631, 117] on link "View PDF" at bounding box center [630, 114] width 37 height 14
click at [628, 89] on link "View PDF" at bounding box center [630, 92] width 37 height 14
click at [295, 114] on span "The HIPAA Quiz #2" at bounding box center [287, 112] width 53 height 7
drag, startPoint x: 405, startPoint y: 113, endPoint x: 420, endPoint y: 115, distance: 15.0
click at [405, 113] on div "[DATE]" at bounding box center [425, 111] width 72 height 23
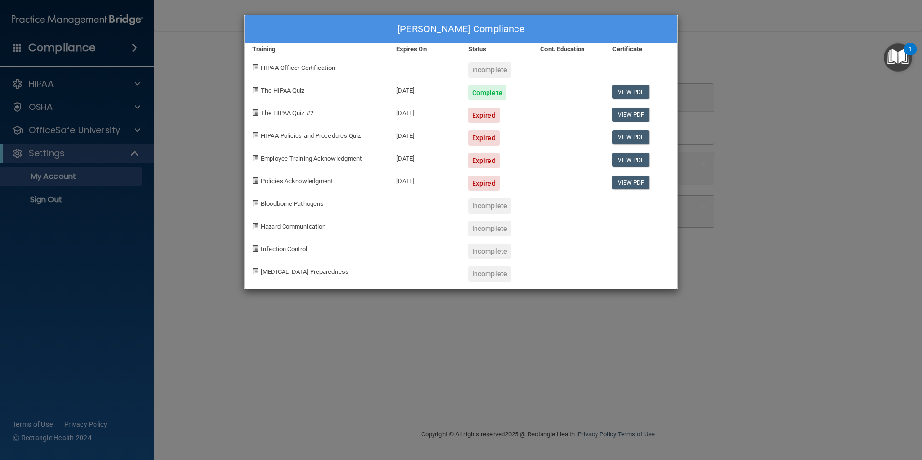
click at [479, 115] on div "Expired" at bounding box center [483, 114] width 31 height 15
click at [54, 87] on div "[PERSON_NAME] Compliance Training Expires On Status Cont. Education Certificate…" at bounding box center [461, 230] width 922 height 460
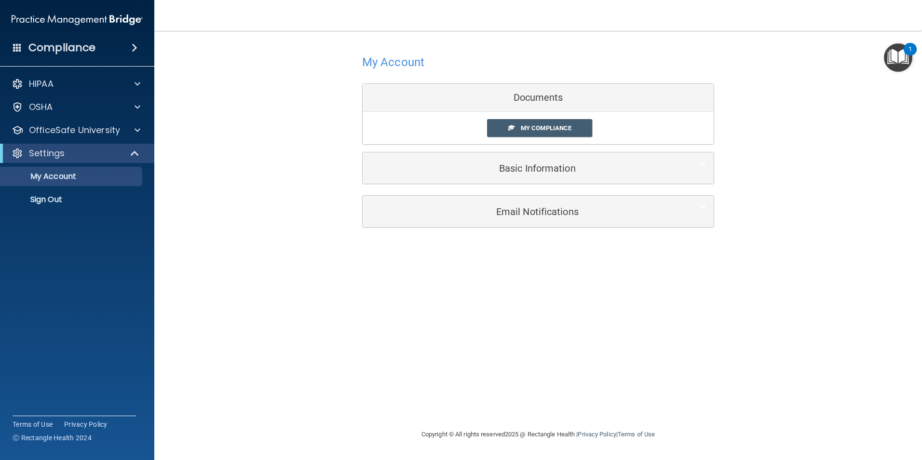
click at [488, 96] on div "Documents" at bounding box center [537, 98] width 351 height 28
click at [548, 94] on div "Documents" at bounding box center [537, 98] width 351 height 28
click at [547, 94] on div "Documents" at bounding box center [537, 98] width 351 height 28
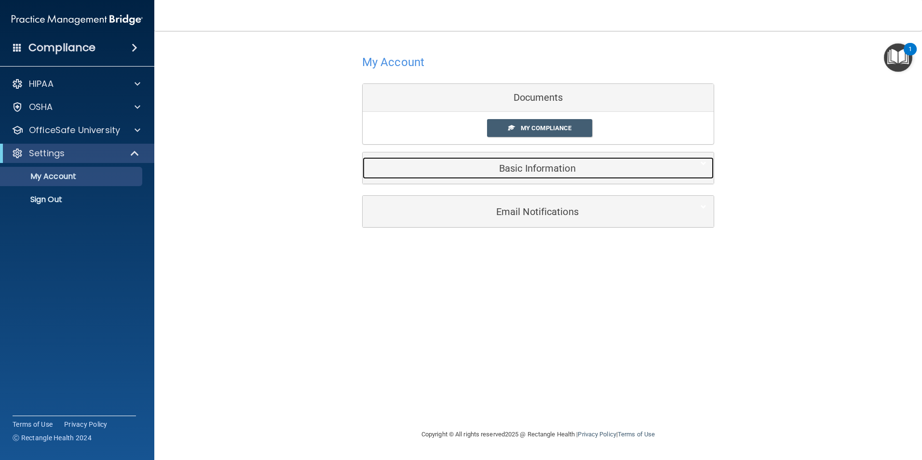
click at [537, 167] on h5 "Basic Information" at bounding box center [523, 168] width 307 height 11
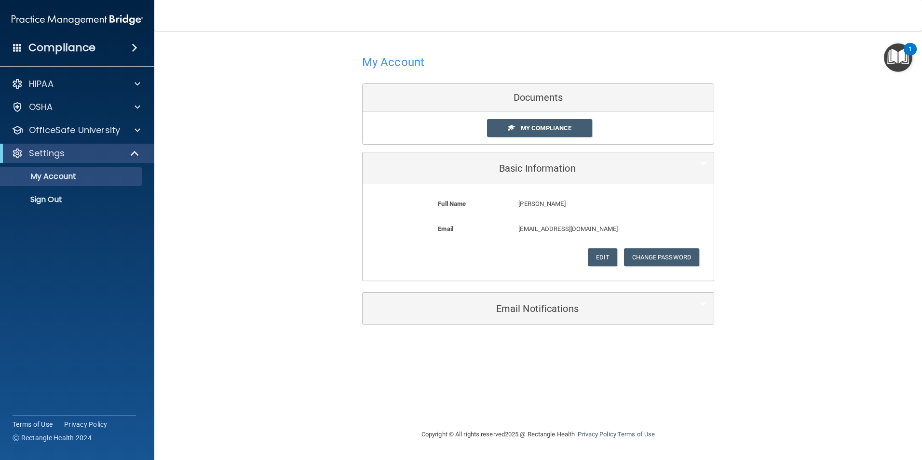
click at [533, 101] on div "Documents" at bounding box center [537, 98] width 351 height 28
click at [528, 97] on div "Documents" at bounding box center [537, 98] width 351 height 28
click at [507, 353] on div "My Account Documents My Compliance My Compliance My BAA Basic Information Full …" at bounding box center [538, 229] width 729 height 378
click at [61, 131] on p "OfficeSafe University" at bounding box center [74, 130] width 91 height 12
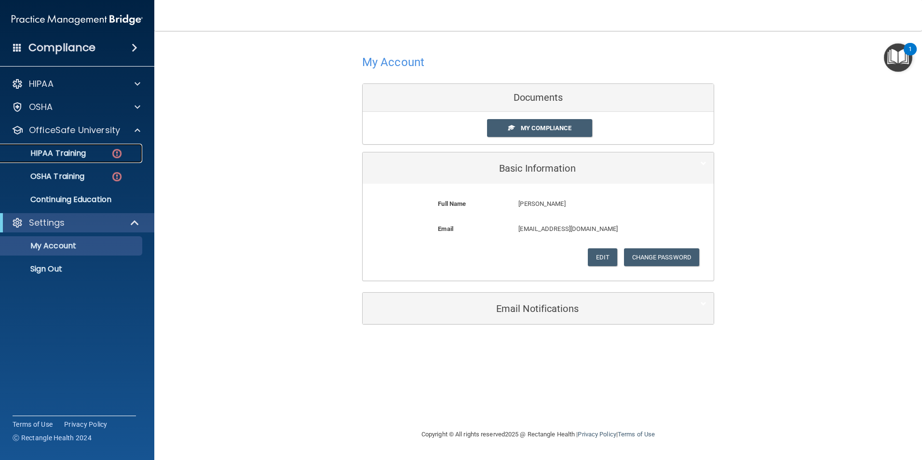
click at [68, 157] on p "HIPAA Training" at bounding box center [46, 153] width 80 height 10
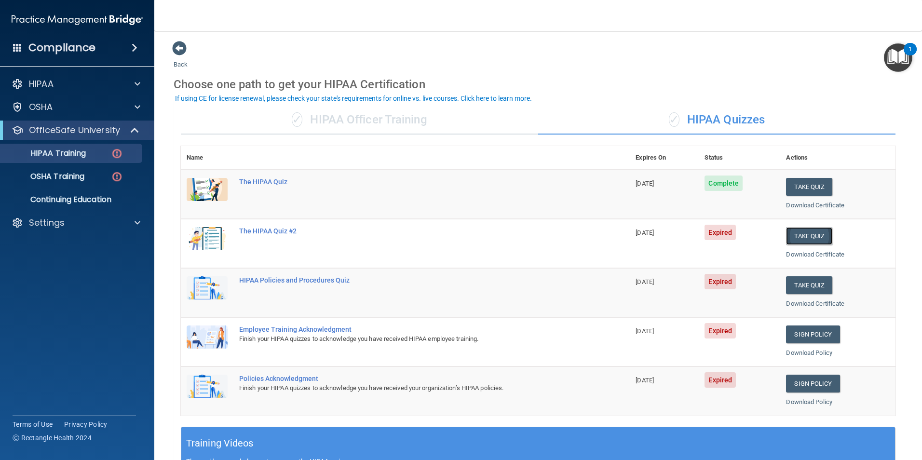
click at [802, 237] on button "Take Quiz" at bounding box center [809, 236] width 46 height 18
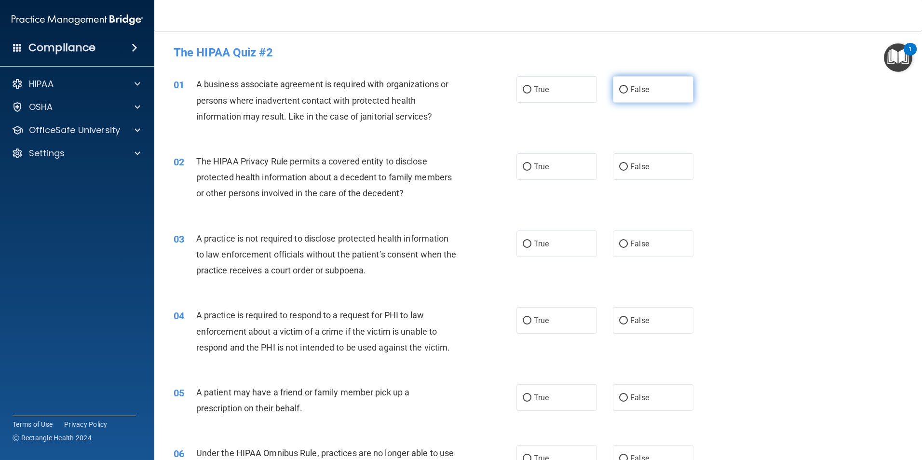
click at [619, 90] on input "False" at bounding box center [623, 89] width 9 height 7
radio input "true"
click at [524, 165] on input "True" at bounding box center [527, 166] width 9 height 7
radio input "true"
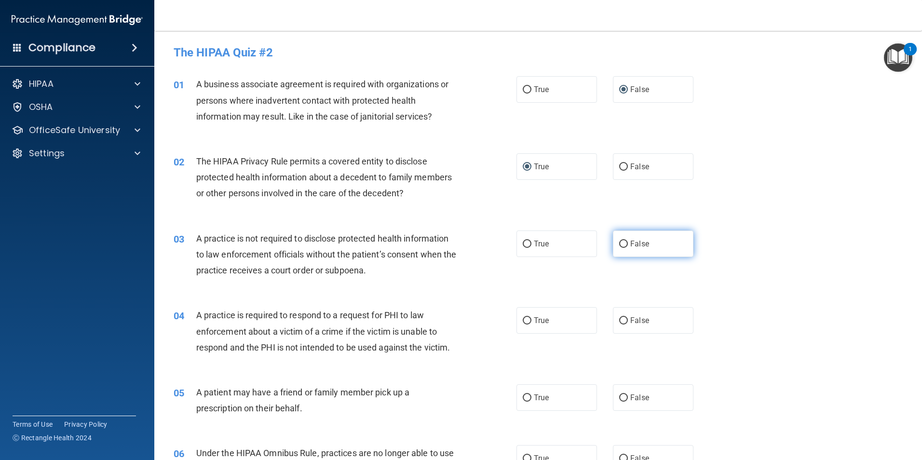
click at [619, 243] on input "False" at bounding box center [623, 244] width 9 height 7
radio input "true"
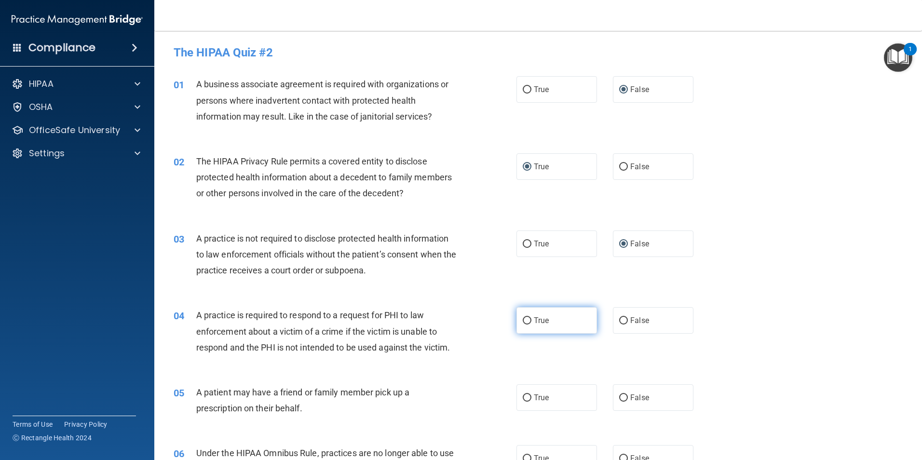
click at [524, 321] on input "True" at bounding box center [527, 320] width 9 height 7
radio input "true"
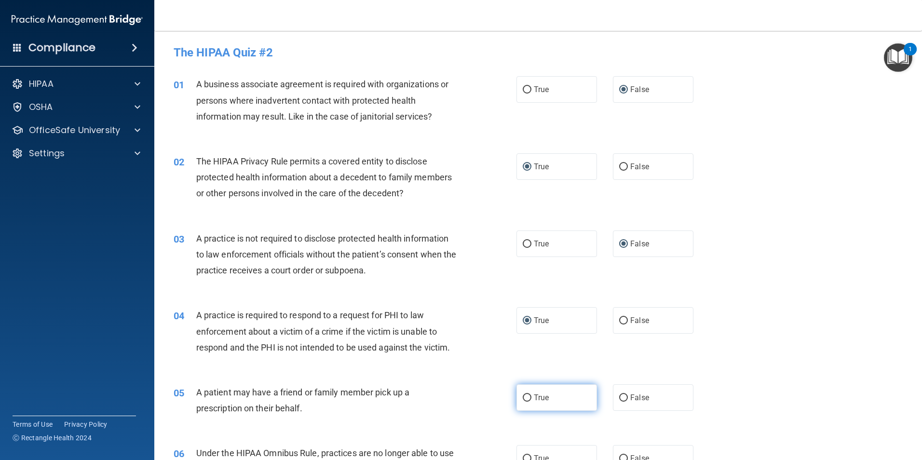
click at [524, 400] on input "True" at bounding box center [527, 397] width 9 height 7
radio input "true"
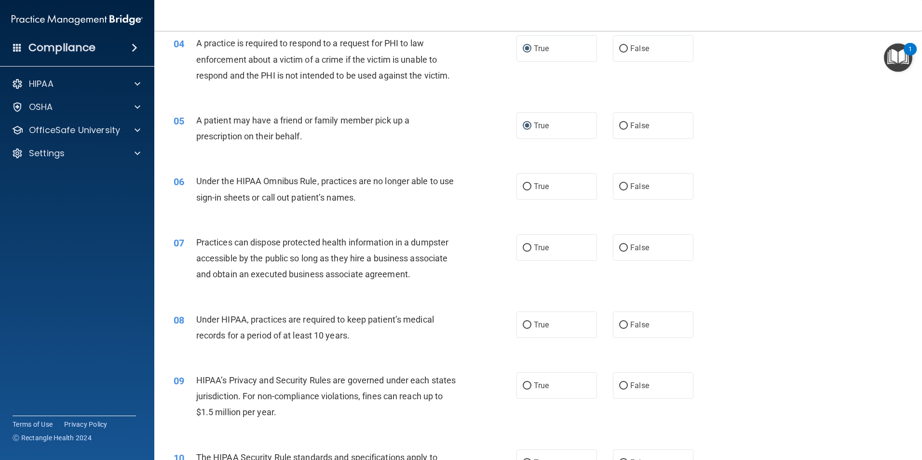
scroll to position [289, 0]
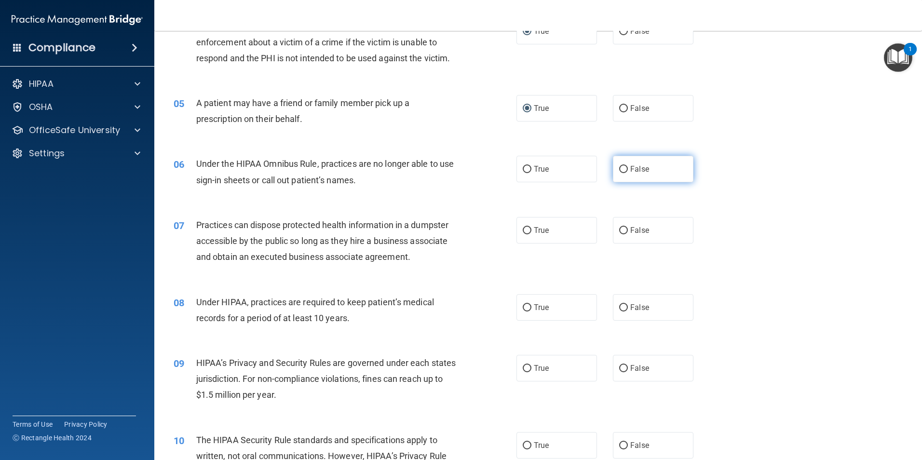
click at [619, 170] on input "False" at bounding box center [623, 169] width 9 height 7
radio input "true"
click at [619, 230] on input "False" at bounding box center [623, 230] width 9 height 7
radio input "true"
click at [619, 309] on input "False" at bounding box center [623, 307] width 9 height 7
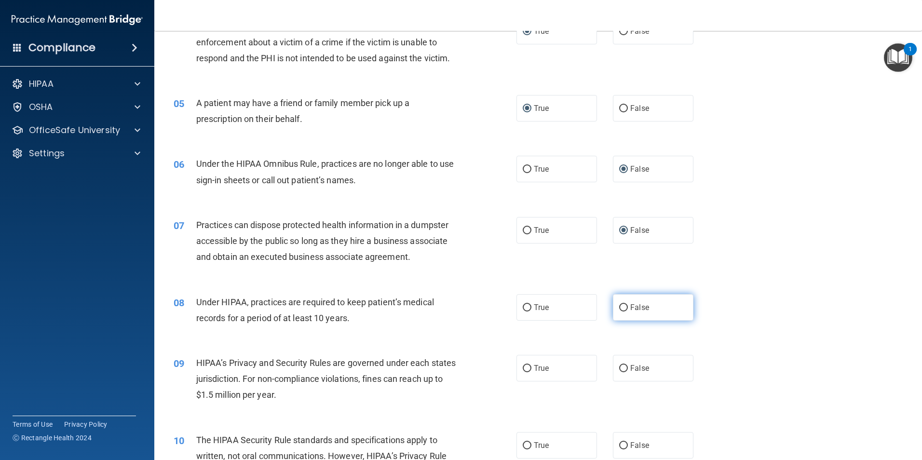
radio input "true"
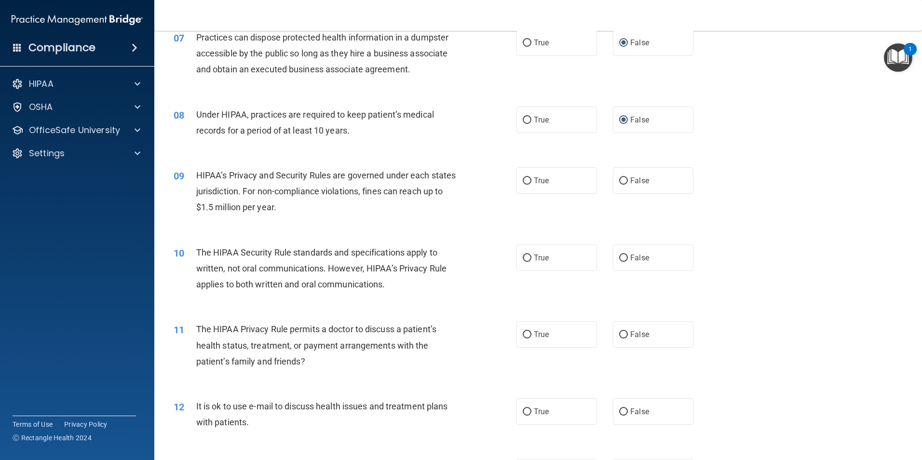
scroll to position [482, 0]
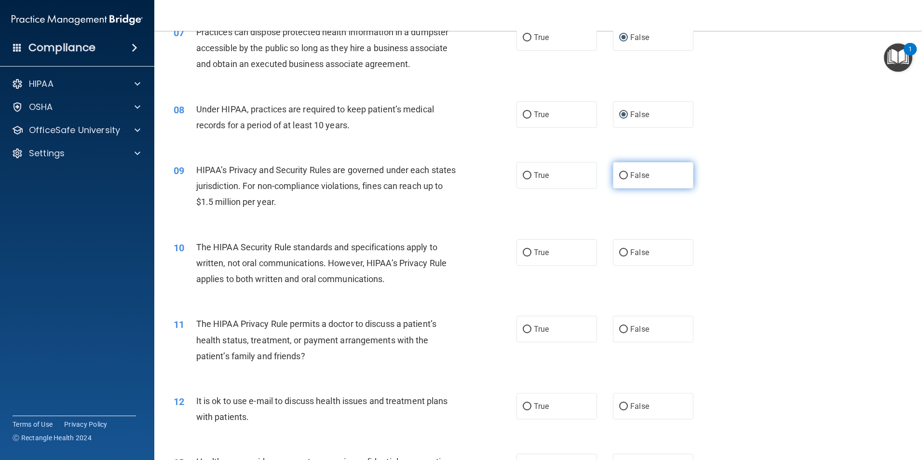
click at [619, 176] on input "False" at bounding box center [623, 175] width 9 height 7
radio input "true"
click at [525, 253] on input "True" at bounding box center [527, 252] width 9 height 7
radio input "true"
click at [525, 330] on input "True" at bounding box center [527, 329] width 9 height 7
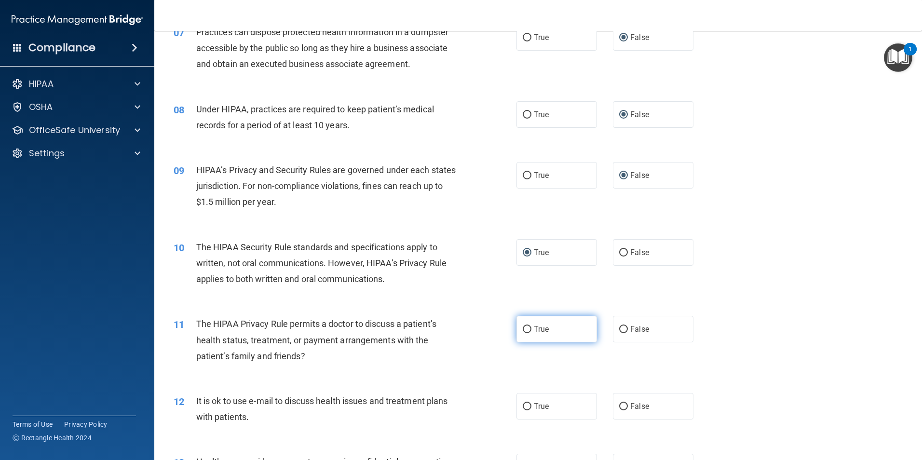
radio input "true"
click at [525, 405] on input "True" at bounding box center [527, 406] width 9 height 7
radio input "true"
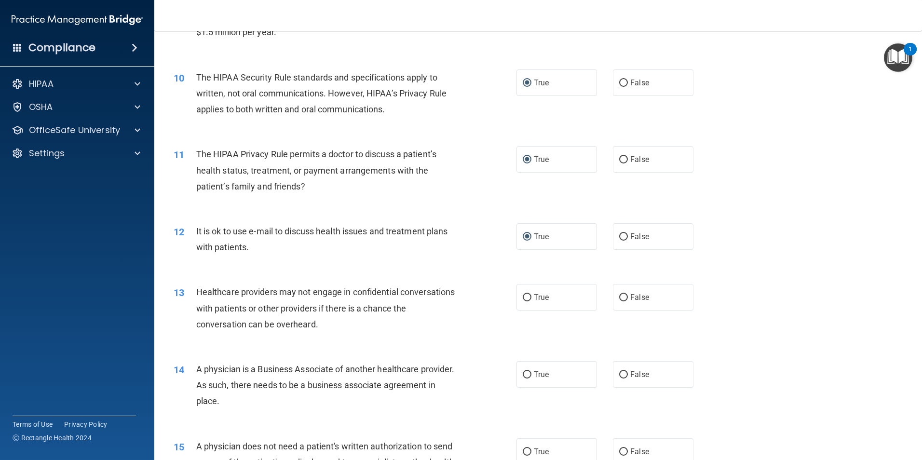
scroll to position [675, 0]
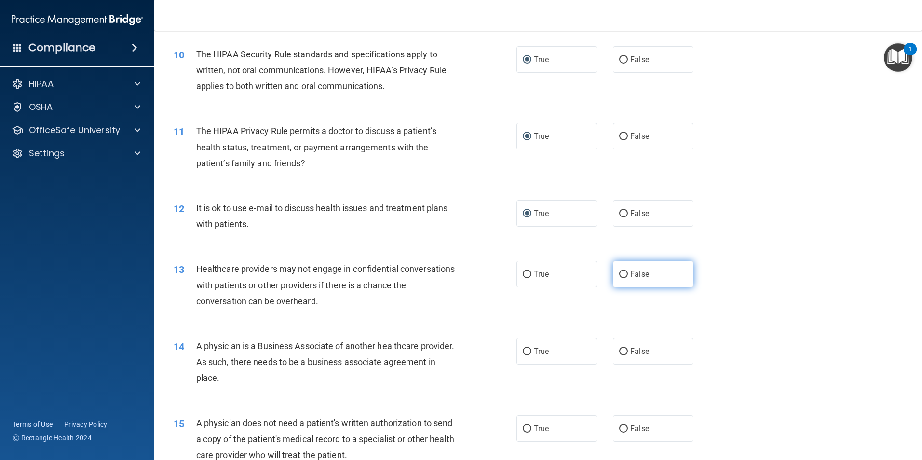
click at [619, 272] on input "False" at bounding box center [623, 274] width 9 height 7
radio input "true"
click at [622, 349] on input "False" at bounding box center [623, 351] width 9 height 7
radio input "true"
click at [526, 430] on input "True" at bounding box center [527, 428] width 9 height 7
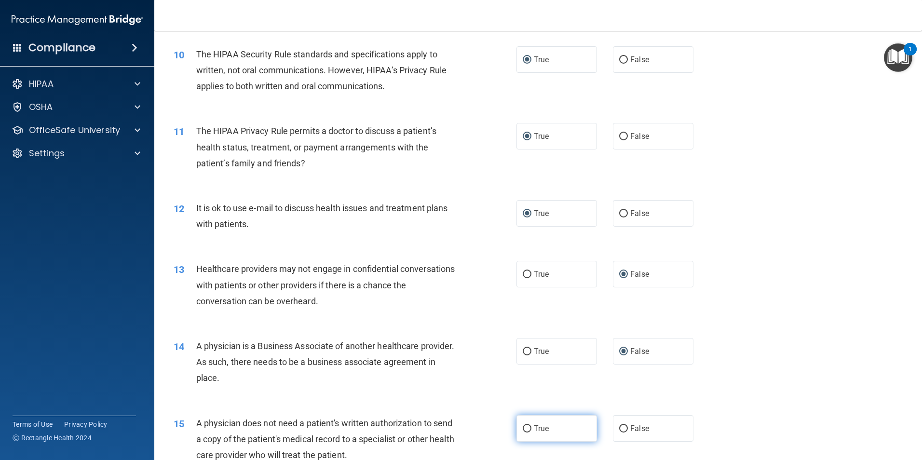
radio input "true"
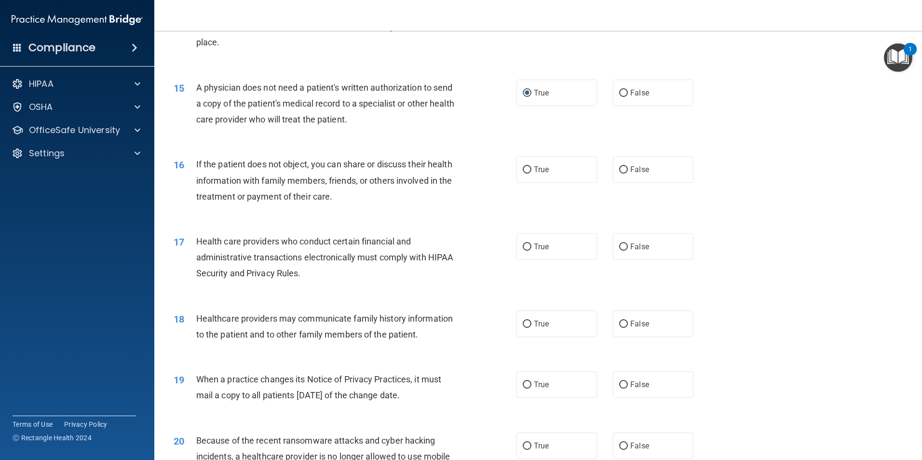
scroll to position [1012, 0]
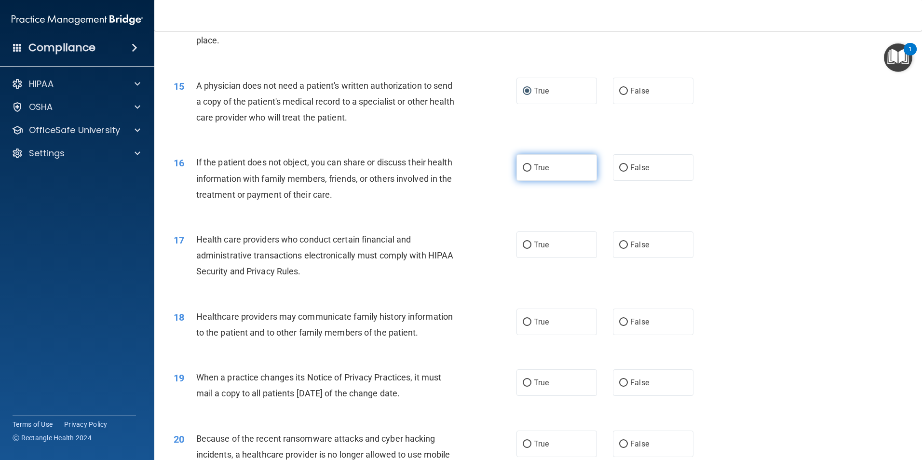
click at [524, 168] on input "True" at bounding box center [527, 167] width 9 height 7
radio input "true"
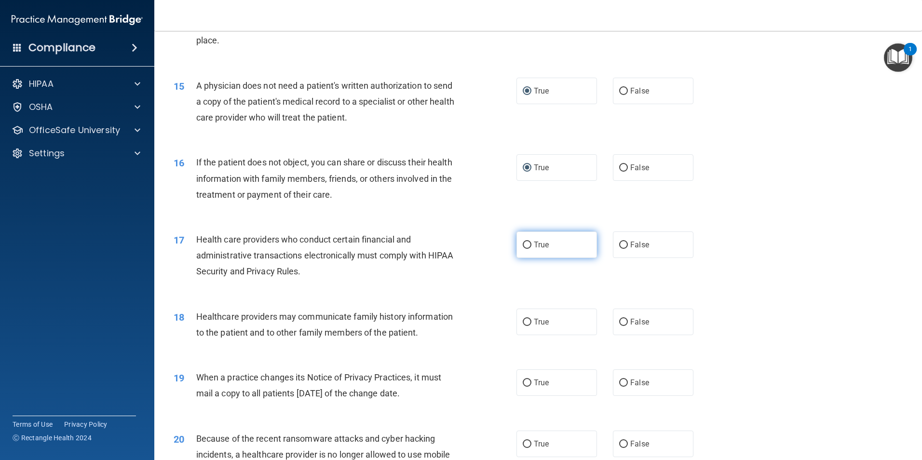
click at [523, 244] on input "True" at bounding box center [527, 245] width 9 height 7
radio input "true"
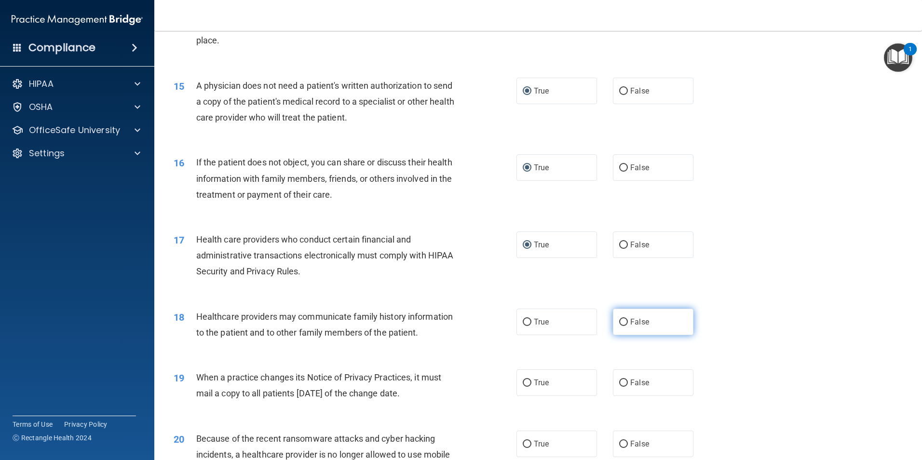
click at [620, 321] on input "False" at bounding box center [623, 322] width 9 height 7
radio input "true"
click at [619, 383] on input "False" at bounding box center [623, 382] width 9 height 7
radio input "true"
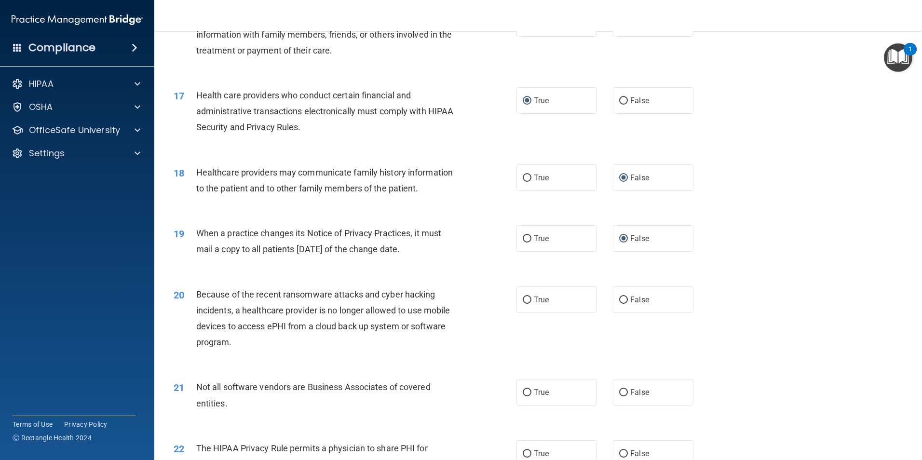
scroll to position [1157, 0]
click at [619, 299] on input "False" at bounding box center [623, 299] width 9 height 7
radio input "true"
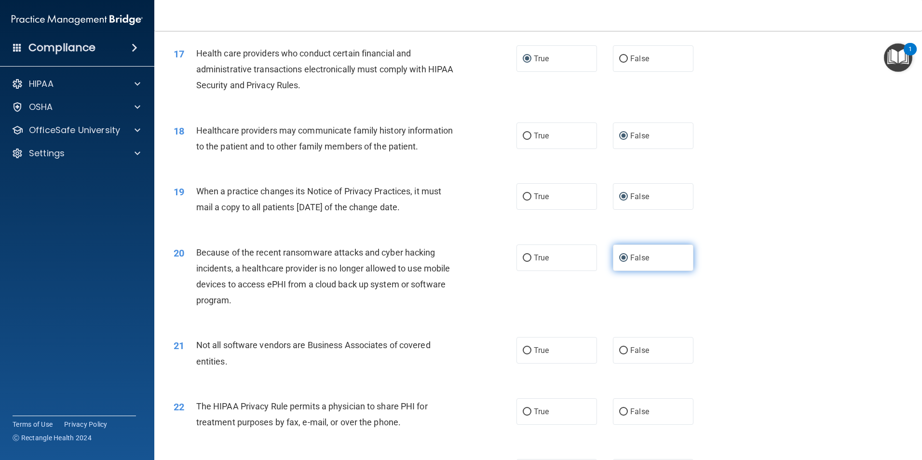
scroll to position [1302, 0]
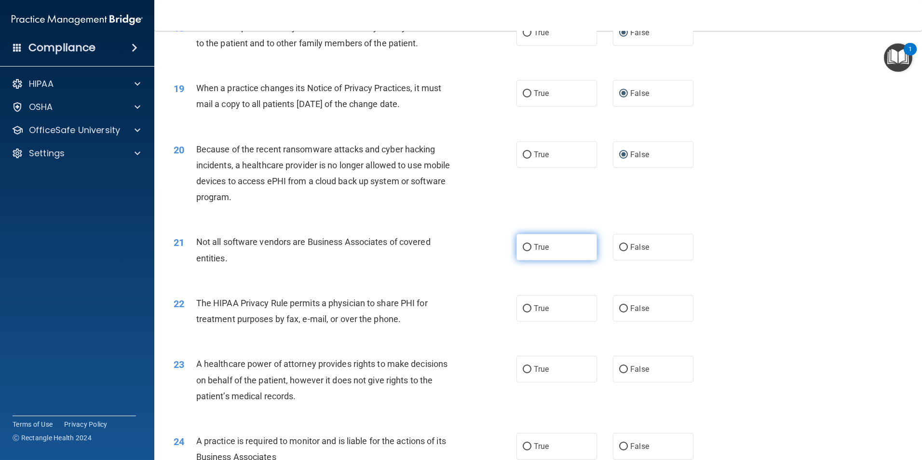
click at [525, 248] on input "True" at bounding box center [527, 247] width 9 height 7
radio input "true"
click at [527, 308] on input "True" at bounding box center [527, 308] width 9 height 7
radio input "true"
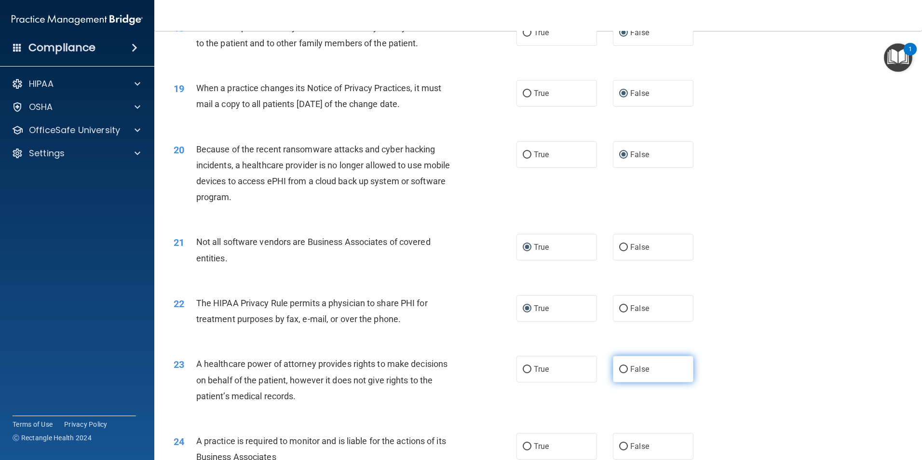
click at [619, 368] on input "False" at bounding box center [623, 369] width 9 height 7
radio input "true"
click at [621, 445] on input "False" at bounding box center [623, 446] width 9 height 7
radio input "true"
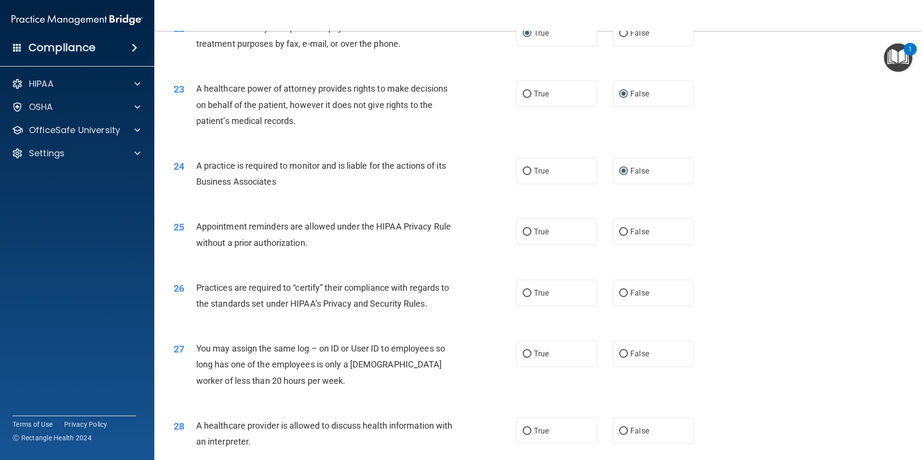
scroll to position [1591, 0]
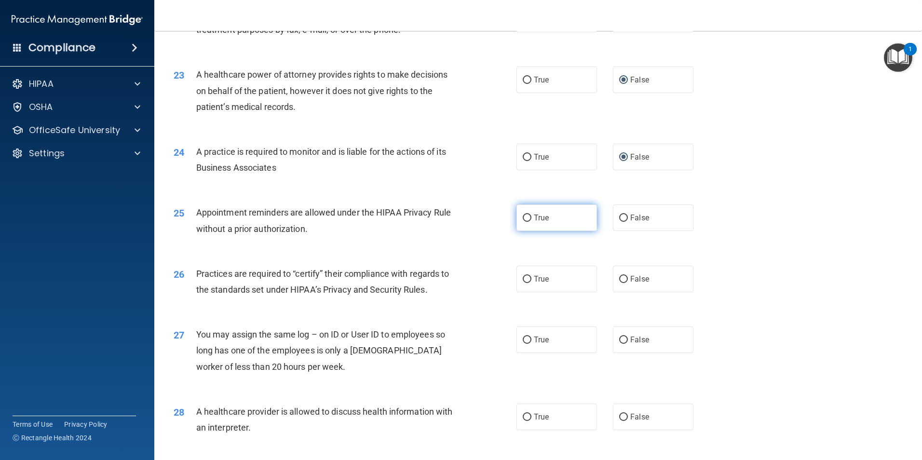
click at [525, 215] on input "True" at bounding box center [527, 218] width 9 height 7
radio input "true"
click at [620, 279] on input "False" at bounding box center [623, 279] width 9 height 7
radio input "true"
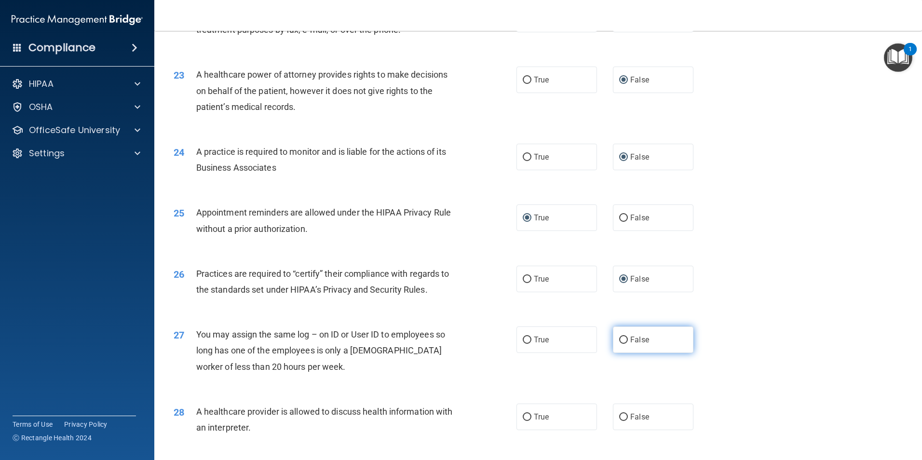
click at [619, 339] on input "False" at bounding box center [623, 339] width 9 height 7
radio input "true"
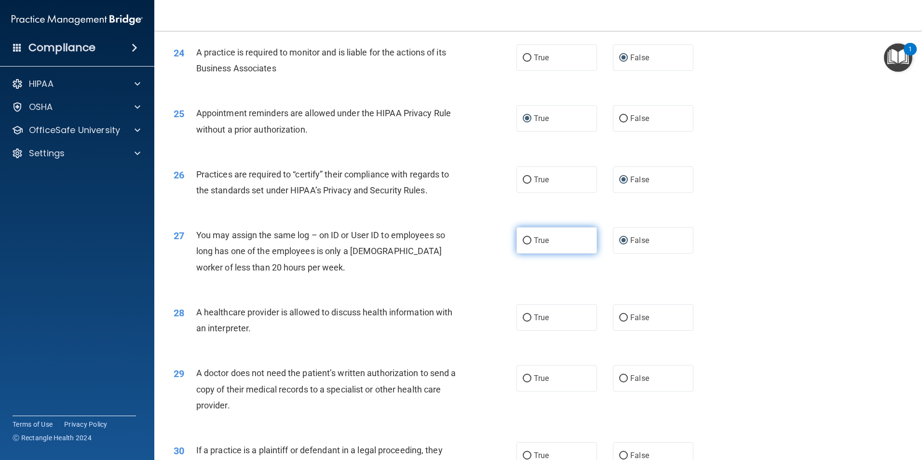
scroll to position [1735, 0]
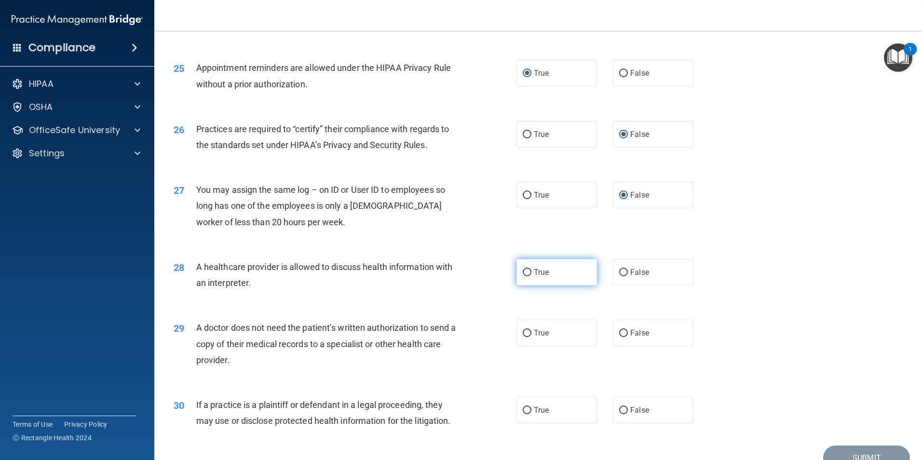
click at [528, 272] on label "True" at bounding box center [556, 272] width 81 height 27
click at [528, 272] on input "True" at bounding box center [527, 272] width 9 height 7
radio input "true"
click at [523, 334] on input "True" at bounding box center [527, 333] width 9 height 7
radio input "true"
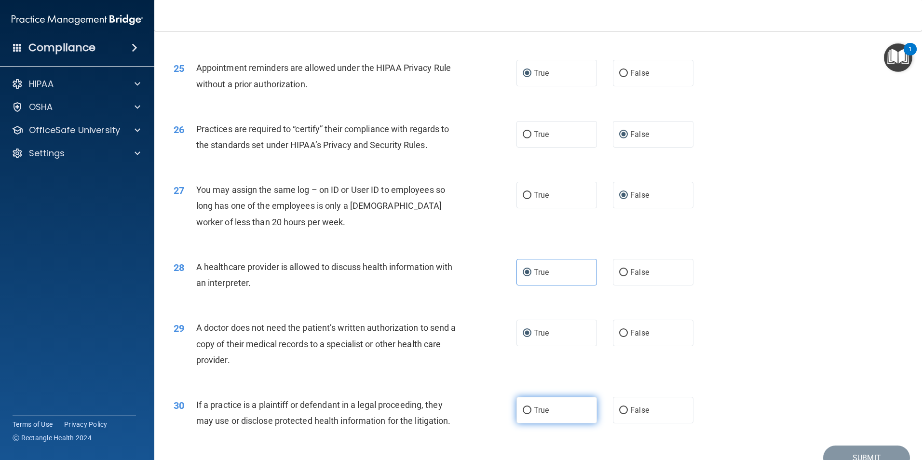
click at [524, 407] on input "True" at bounding box center [527, 410] width 9 height 7
radio input "true"
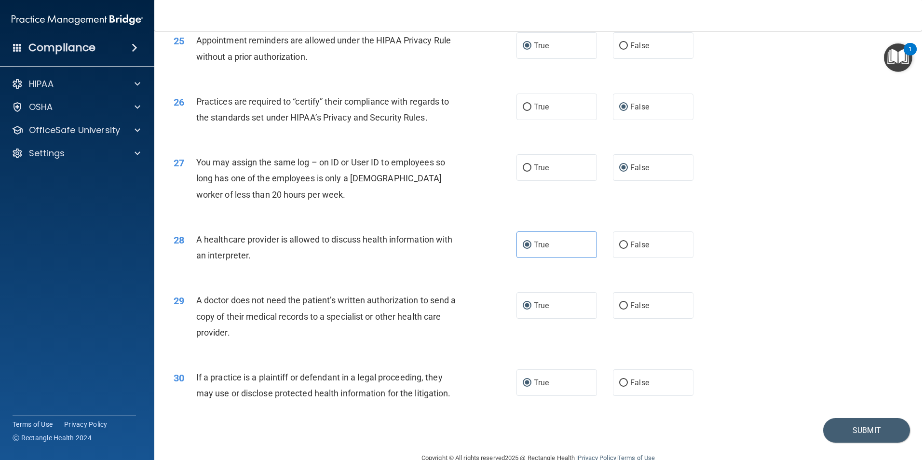
scroll to position [1784, 0]
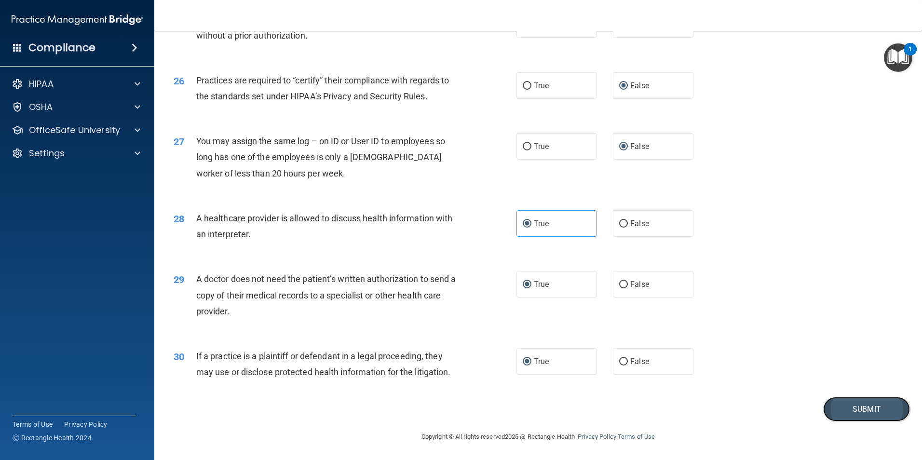
click at [842, 408] on button "Submit" at bounding box center [866, 409] width 87 height 25
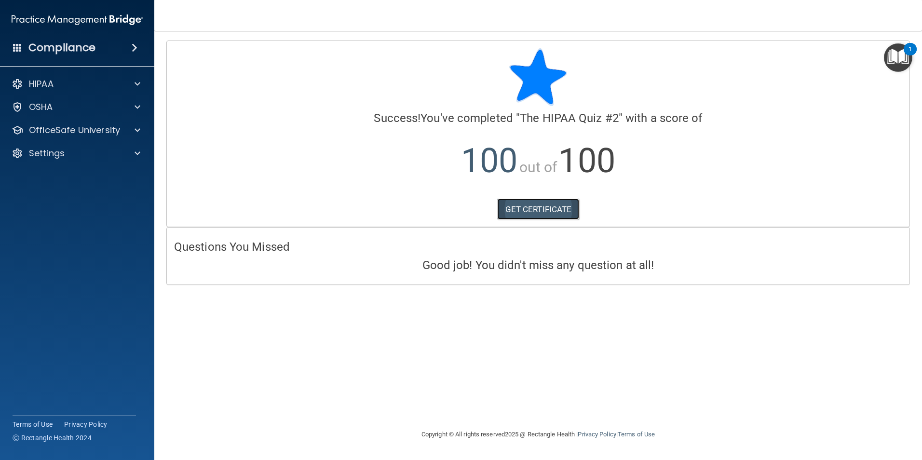
click at [524, 211] on link "GET CERTIFICATE" at bounding box center [538, 209] width 82 height 21
click at [64, 86] on div "HIPAA" at bounding box center [64, 84] width 120 height 12
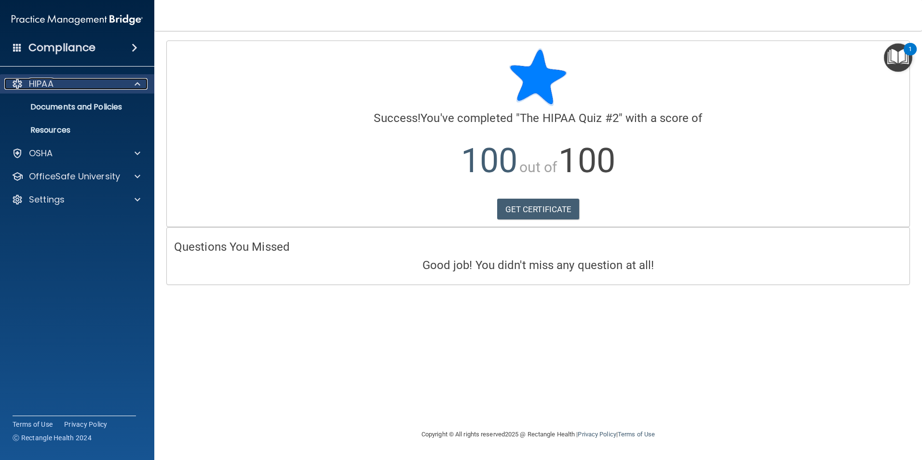
click at [48, 85] on p "HIPAA" at bounding box center [41, 84] width 25 height 12
click at [62, 106] on p "Documents and Policies" at bounding box center [72, 107] width 132 height 10
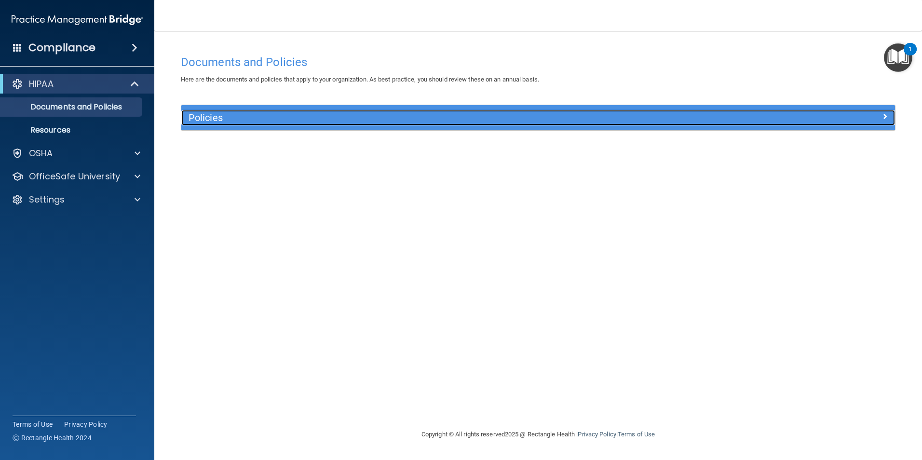
click at [220, 119] on h5 "Policies" at bounding box center [448, 117] width 521 height 11
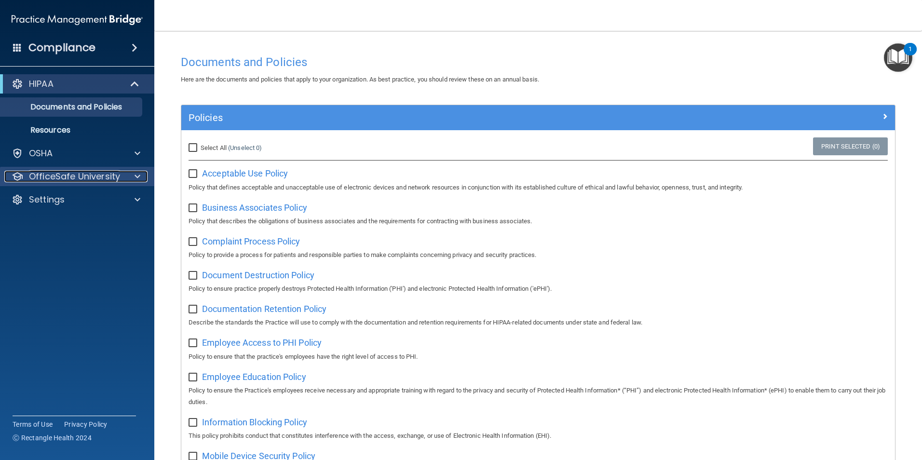
click at [79, 176] on p "OfficeSafe University" at bounding box center [74, 177] width 91 height 12
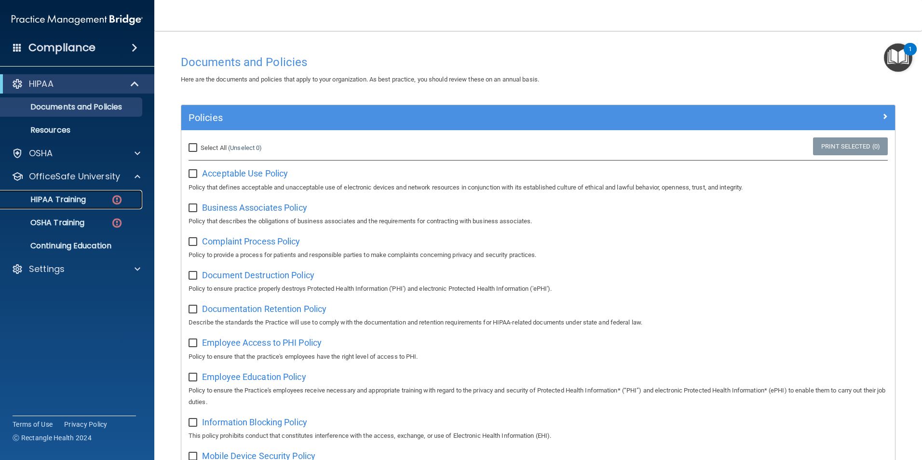
click at [74, 196] on p "HIPAA Training" at bounding box center [46, 200] width 80 height 10
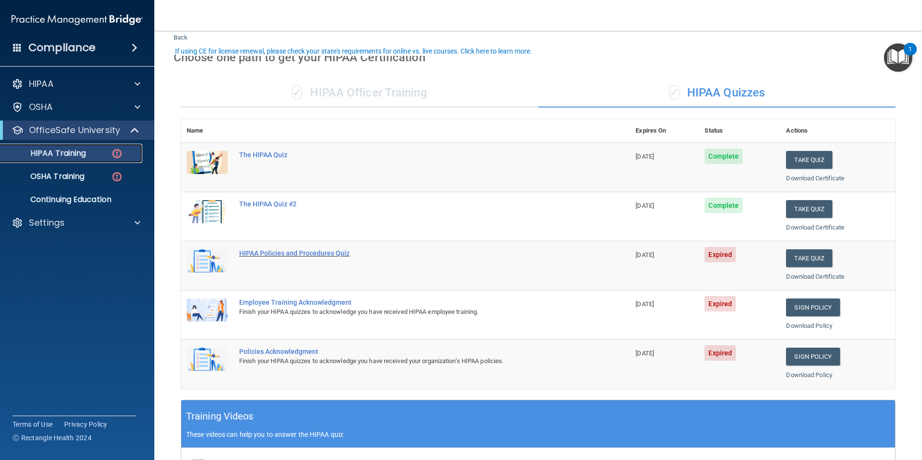
scroll to position [48, 0]
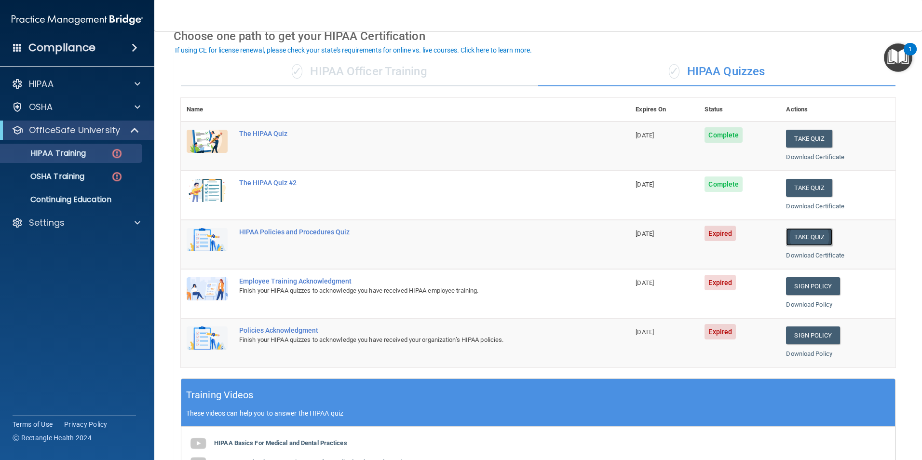
click at [804, 241] on button "Take Quiz" at bounding box center [809, 237] width 46 height 18
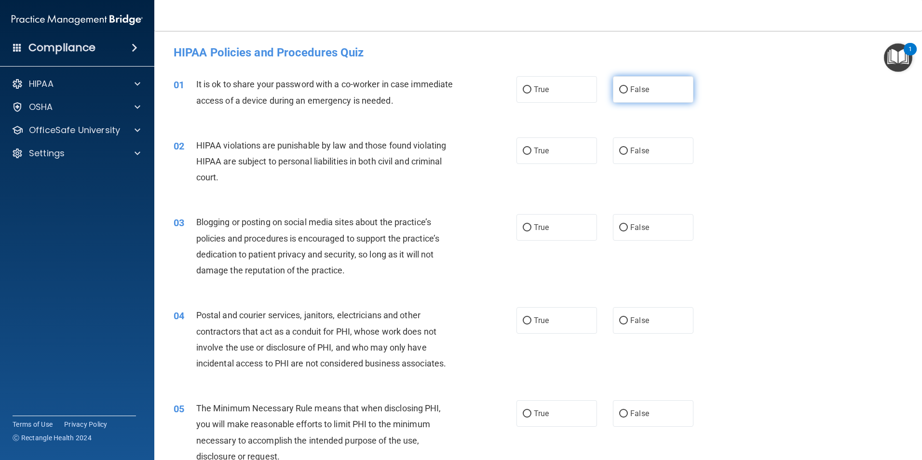
click at [617, 94] on label "False" at bounding box center [653, 89] width 81 height 27
click at [619, 94] on input "False" at bounding box center [623, 89] width 9 height 7
radio input "true"
click at [523, 153] on input "True" at bounding box center [527, 151] width 9 height 7
radio input "true"
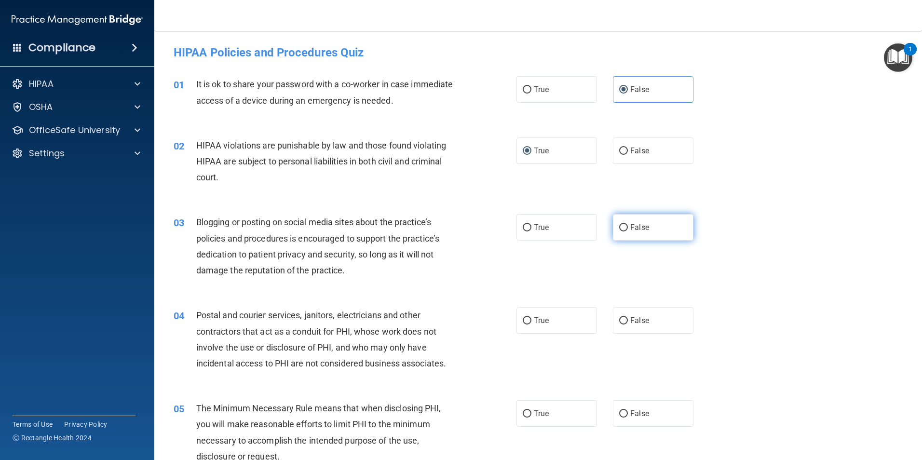
click at [624, 228] on label "False" at bounding box center [653, 227] width 81 height 27
click at [624, 228] on input "False" at bounding box center [623, 227] width 9 height 7
radio input "true"
click at [527, 319] on input "True" at bounding box center [527, 320] width 9 height 7
radio input "true"
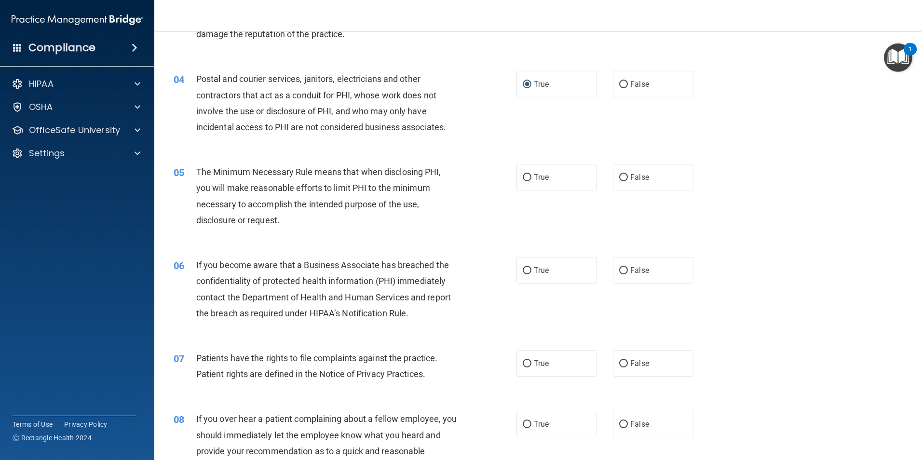
scroll to position [241, 0]
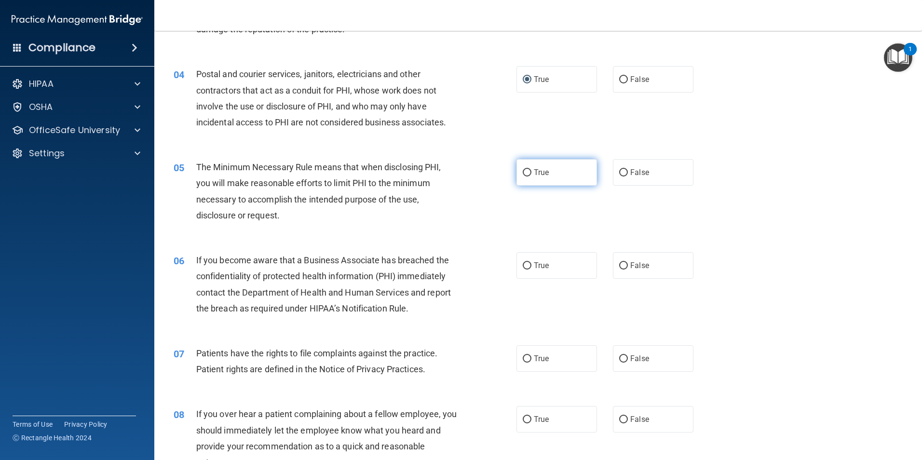
click at [524, 174] on input "True" at bounding box center [527, 172] width 9 height 7
radio input "true"
click at [619, 267] on input "False" at bounding box center [623, 265] width 9 height 7
radio input "true"
drag, startPoint x: 522, startPoint y: 357, endPoint x: 527, endPoint y: 363, distance: 7.9
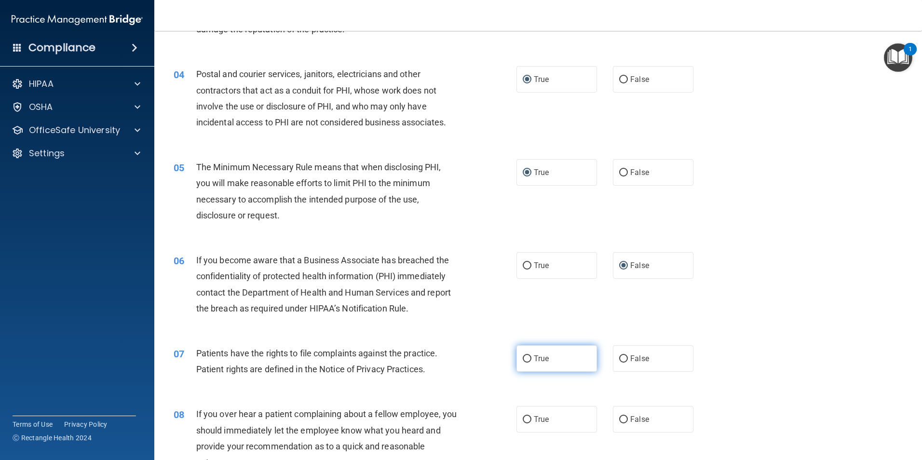
click at [523, 356] on input "True" at bounding box center [527, 358] width 9 height 7
radio input "true"
click at [619, 419] on input "False" at bounding box center [623, 419] width 9 height 7
radio input "true"
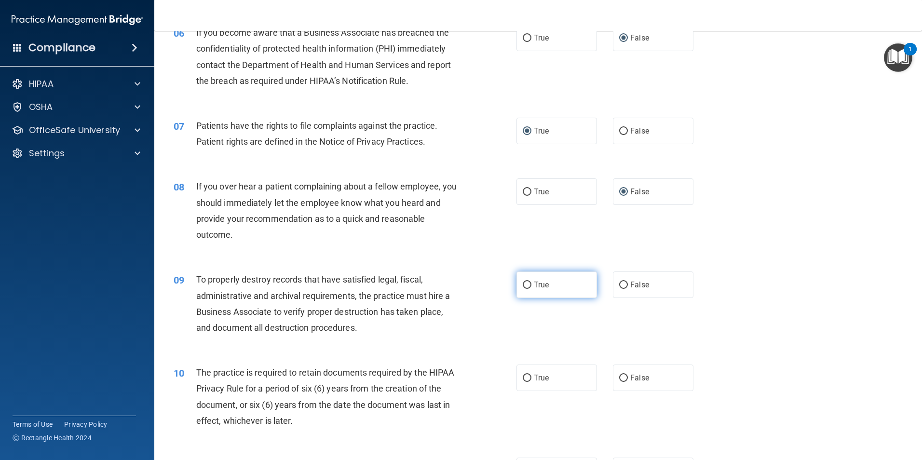
scroll to position [482, 0]
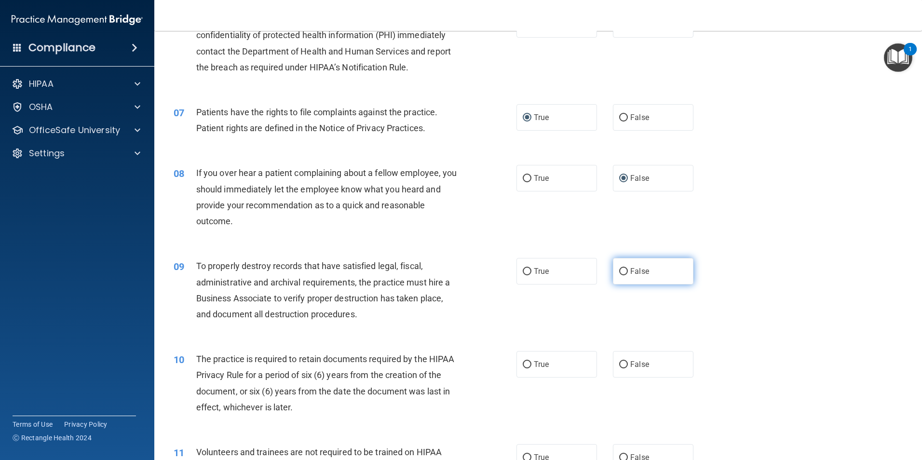
click at [619, 270] on input "False" at bounding box center [623, 271] width 9 height 7
radio input "true"
click at [523, 362] on input "True" at bounding box center [527, 364] width 9 height 7
radio input "true"
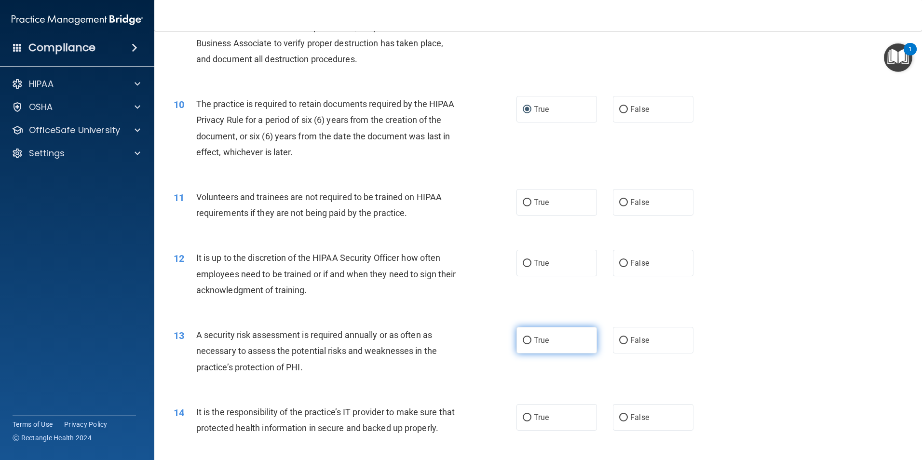
scroll to position [771, 0]
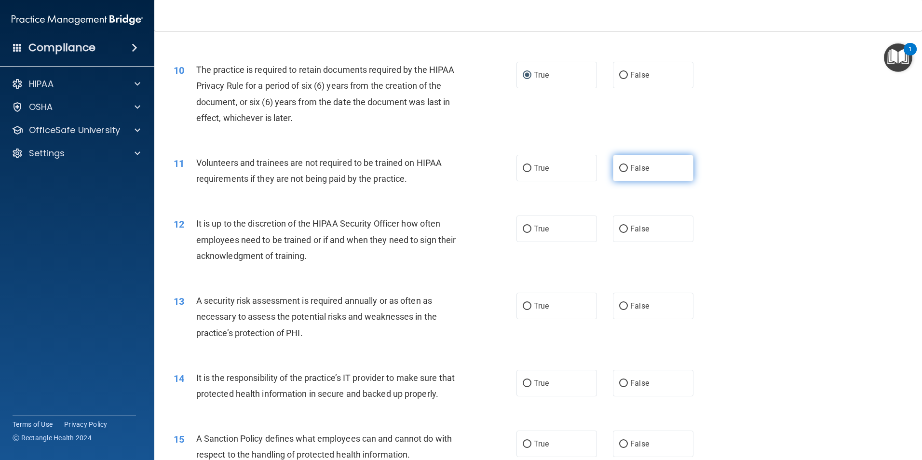
click at [620, 171] on input "False" at bounding box center [623, 168] width 9 height 7
radio input "true"
click at [620, 228] on input "False" at bounding box center [623, 229] width 9 height 7
radio input "true"
click at [523, 305] on input "True" at bounding box center [527, 306] width 9 height 7
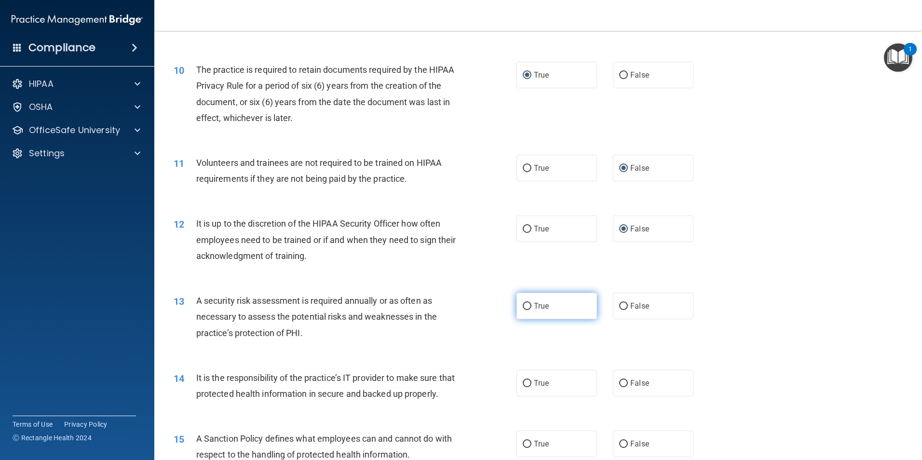
radio input "true"
click at [621, 384] on input "False" at bounding box center [623, 383] width 9 height 7
radio input "true"
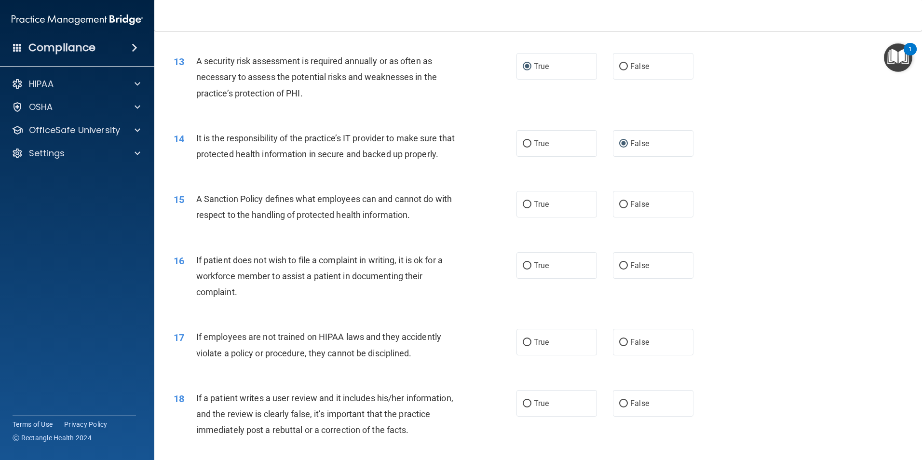
scroll to position [1012, 0]
click at [619, 207] on input "False" at bounding box center [623, 203] width 9 height 7
radio input "true"
click at [526, 268] on input "True" at bounding box center [527, 264] width 9 height 7
radio input "true"
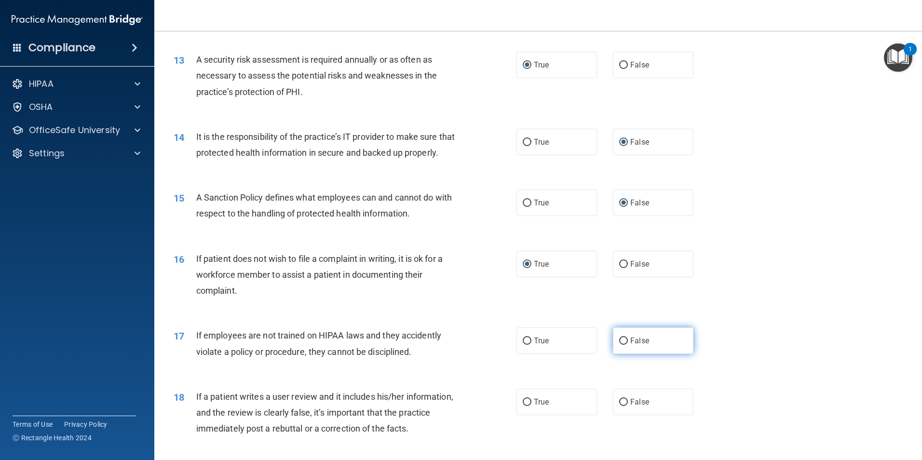
click at [619, 345] on input "False" at bounding box center [623, 340] width 9 height 7
radio input "true"
click at [620, 406] on input "False" at bounding box center [623, 402] width 9 height 7
radio input "true"
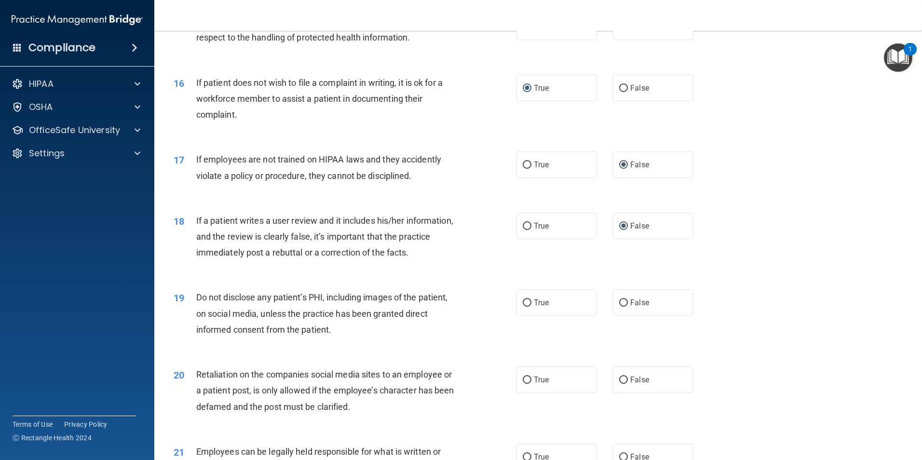
scroll to position [1205, 0]
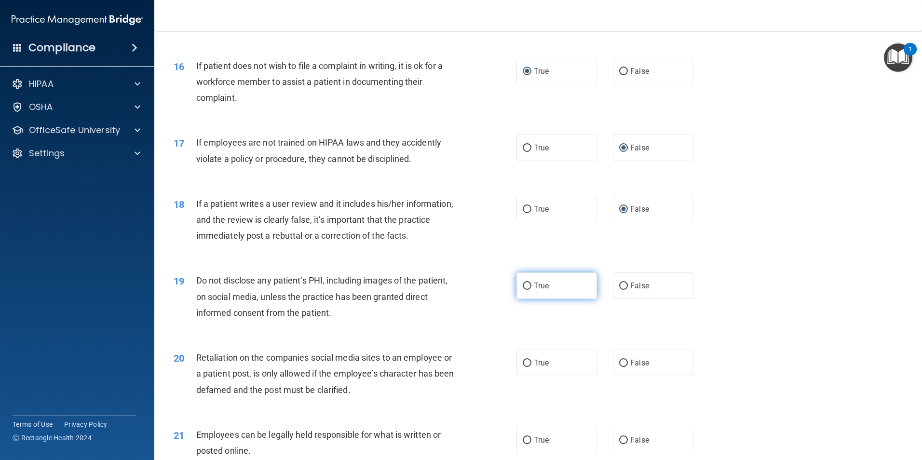
click at [528, 299] on label "True" at bounding box center [556, 285] width 81 height 27
click at [528, 290] on input "True" at bounding box center [527, 285] width 9 height 7
radio input "true"
click at [620, 367] on input "False" at bounding box center [623, 363] width 9 height 7
radio input "true"
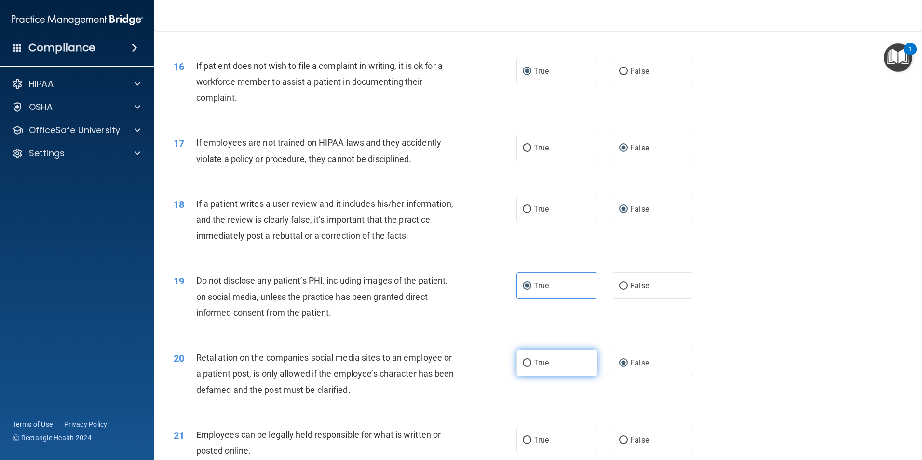
drag, startPoint x: 526, startPoint y: 379, endPoint x: 533, endPoint y: 379, distance: 6.7
click at [533, 376] on label "True" at bounding box center [556, 362] width 81 height 27
click at [531, 367] on input "True" at bounding box center [527, 363] width 9 height 7
radio input "true"
click at [624, 376] on label "False" at bounding box center [653, 362] width 81 height 27
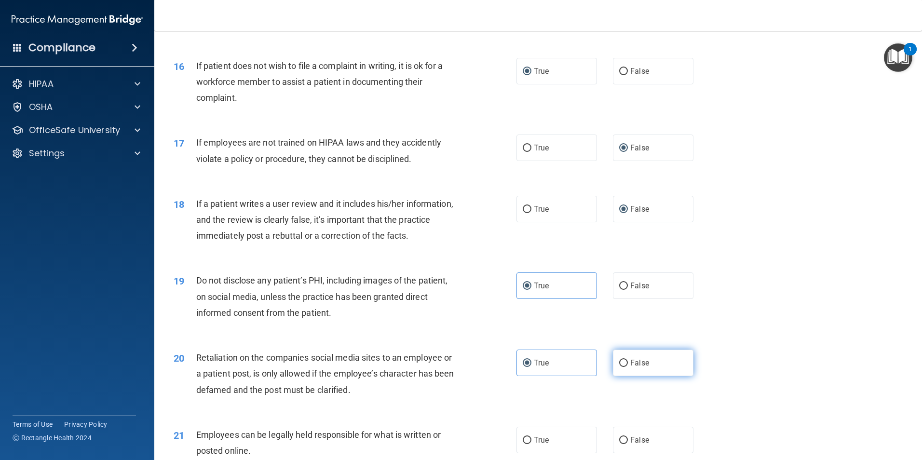
click at [624, 367] on input "False" at bounding box center [623, 363] width 9 height 7
radio input "true"
radio input "false"
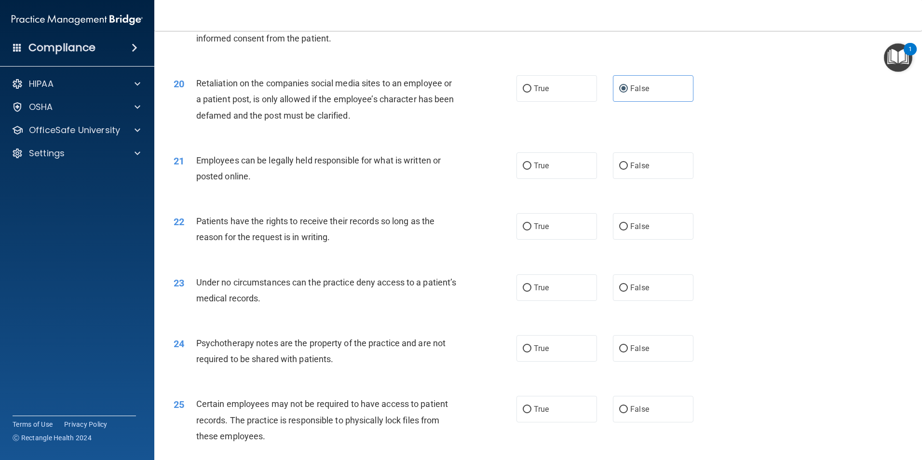
scroll to position [1446, 0]
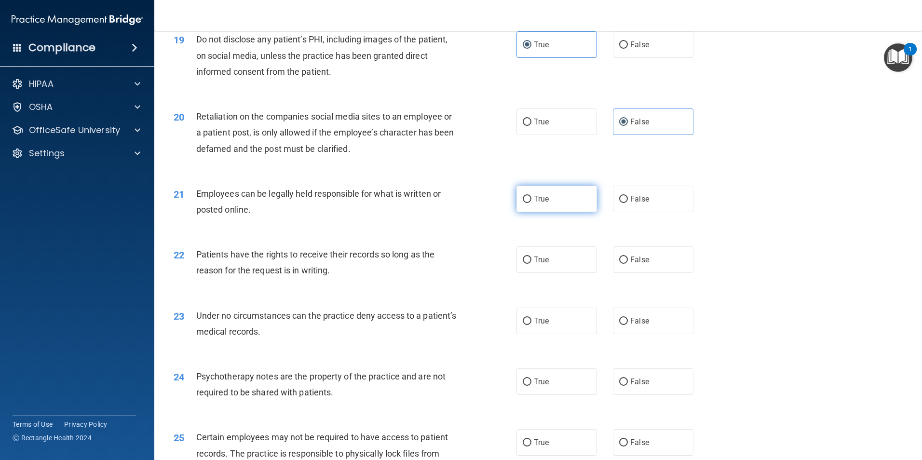
click at [527, 203] on input "True" at bounding box center [527, 199] width 9 height 7
radio input "true"
click at [619, 264] on input "False" at bounding box center [623, 259] width 9 height 7
radio input "true"
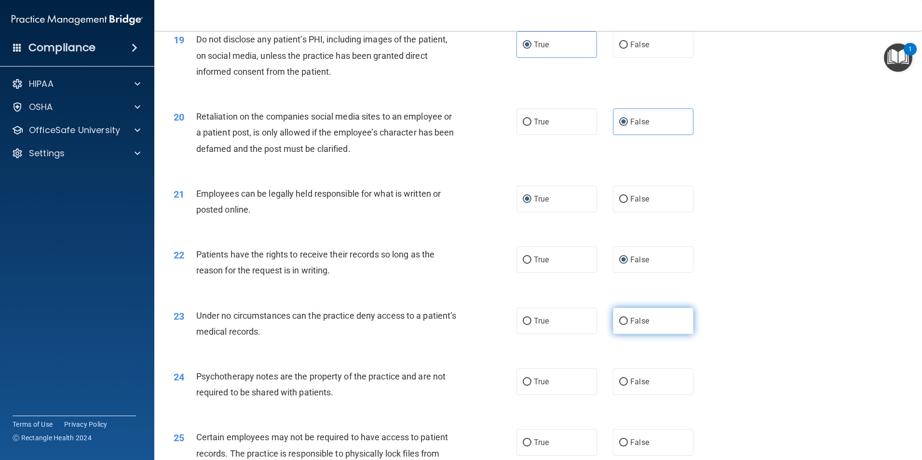
click at [620, 325] on input "False" at bounding box center [623, 321] width 9 height 7
radio input "true"
click at [526, 386] on input "True" at bounding box center [527, 381] width 9 height 7
radio input "true"
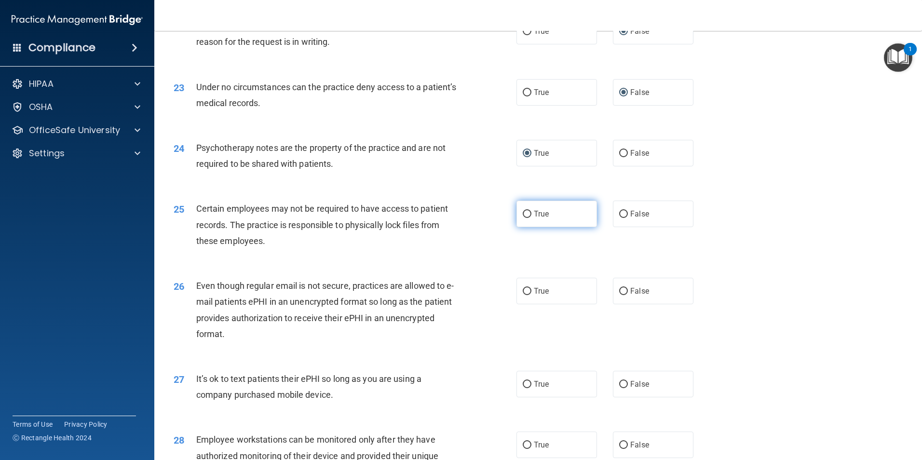
scroll to position [1687, 0]
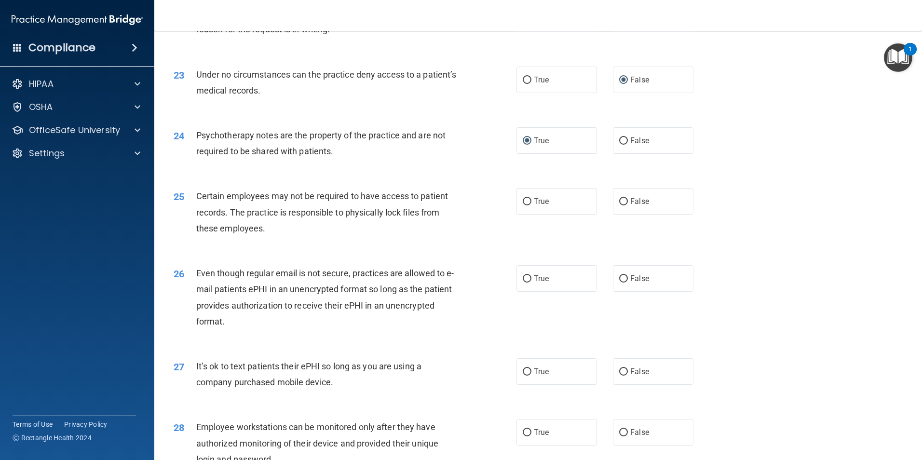
drag, startPoint x: 522, startPoint y: 294, endPoint x: 526, endPoint y: 247, distance: 47.0
click at [523, 205] on input "True" at bounding box center [527, 201] width 9 height 7
radio input "true"
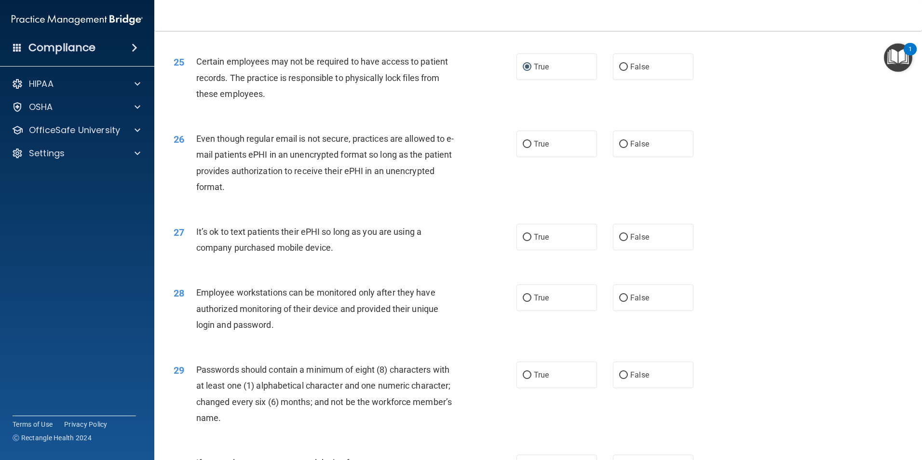
scroll to position [1832, 0]
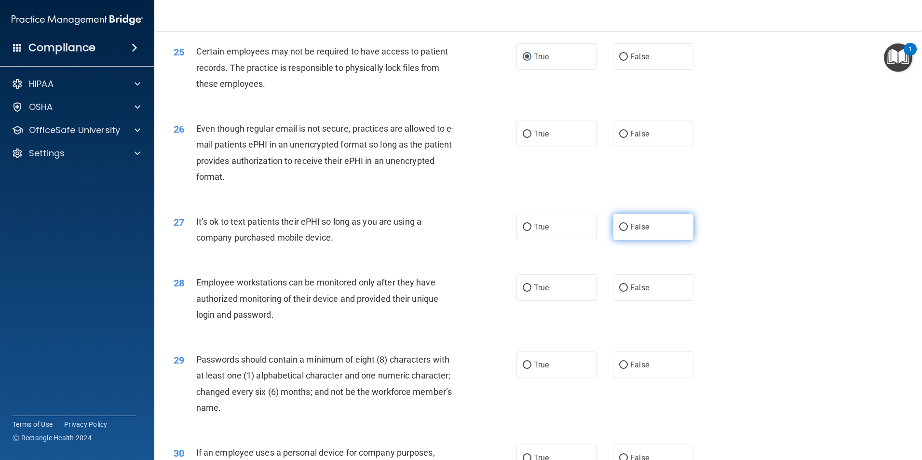
click at [619, 231] on input "False" at bounding box center [623, 227] width 9 height 7
radio input "true"
click at [621, 292] on input "False" at bounding box center [623, 287] width 9 height 7
radio input "true"
click at [525, 369] on input "True" at bounding box center [527, 365] width 9 height 7
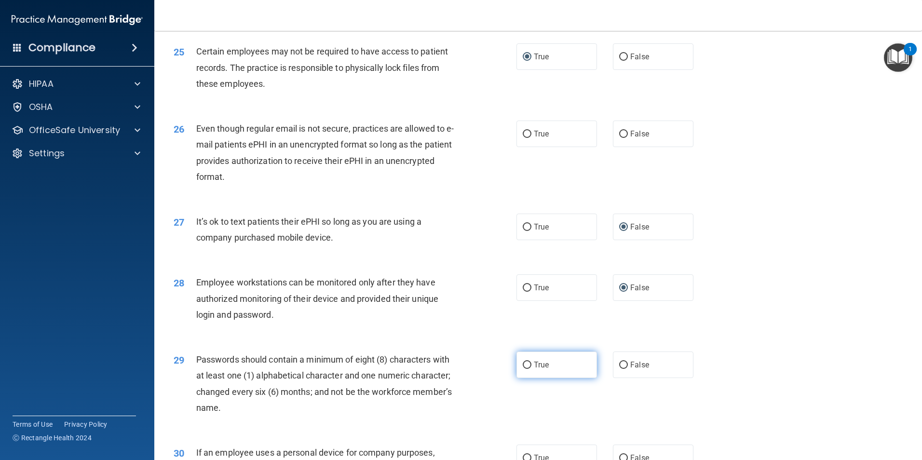
radio input "true"
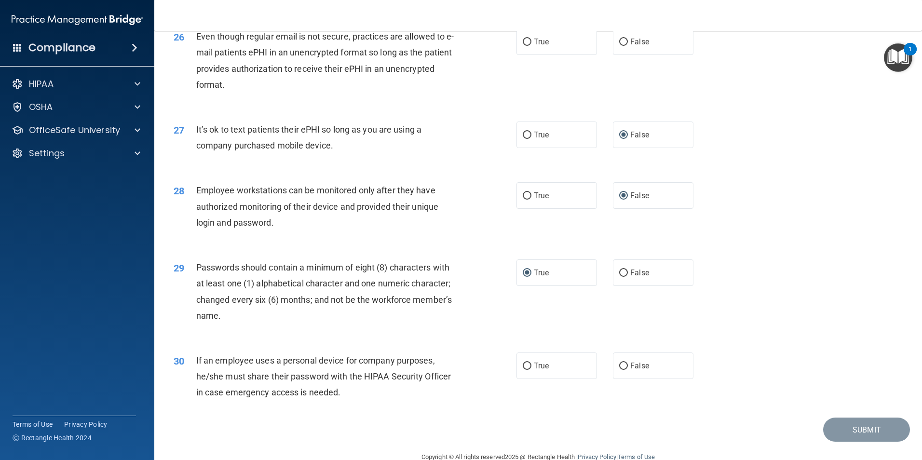
scroll to position [1960, 0]
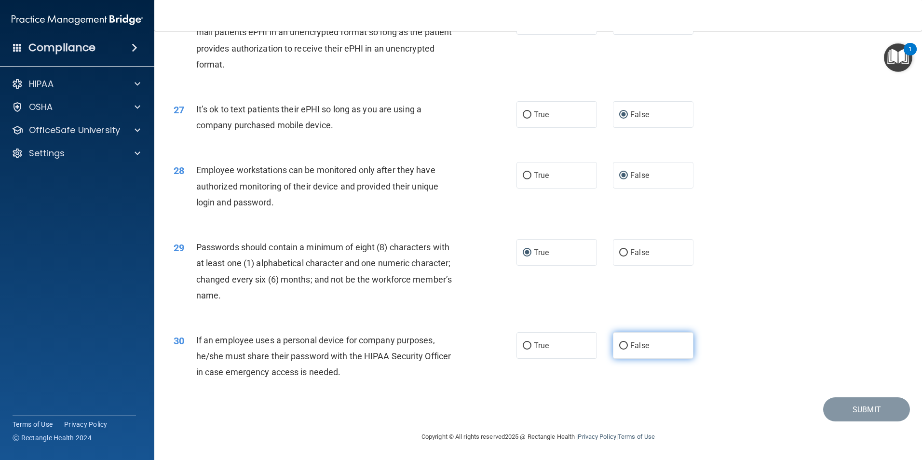
click at [623, 348] on input "False" at bounding box center [623, 345] width 9 height 7
radio input "true"
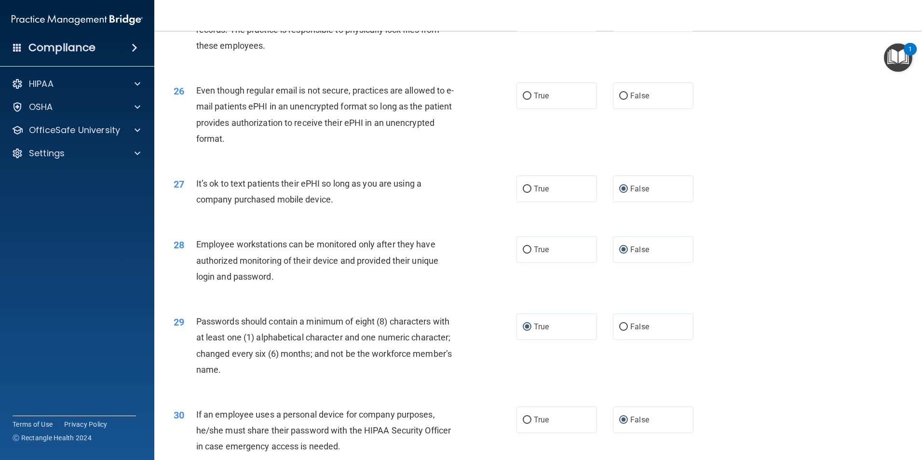
scroll to position [1815, 0]
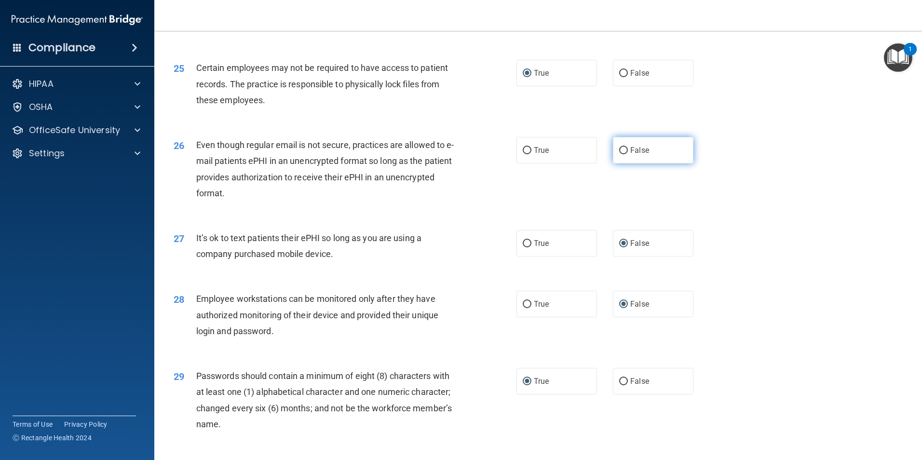
click at [620, 154] on input "False" at bounding box center [623, 150] width 9 height 7
radio input "true"
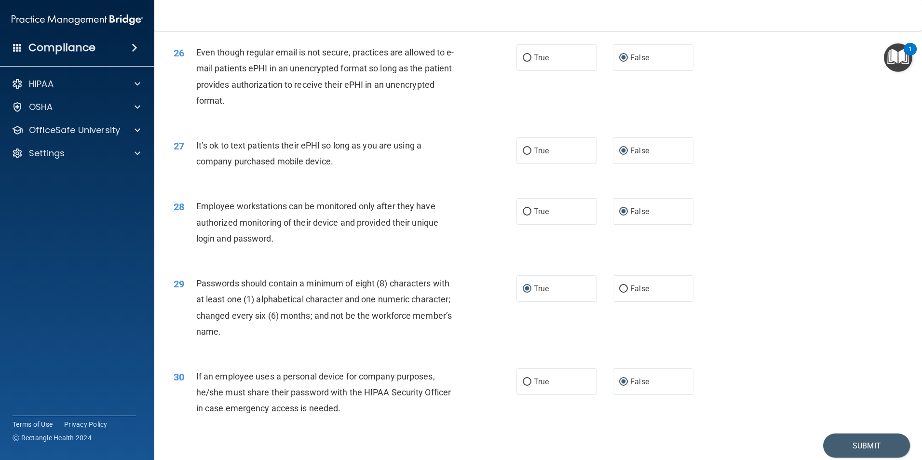
scroll to position [1960, 0]
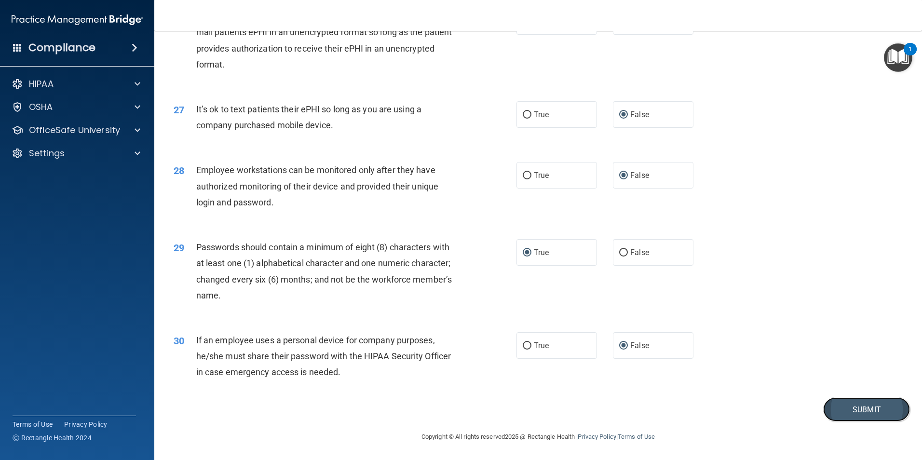
click at [851, 412] on button "Submit" at bounding box center [866, 409] width 87 height 25
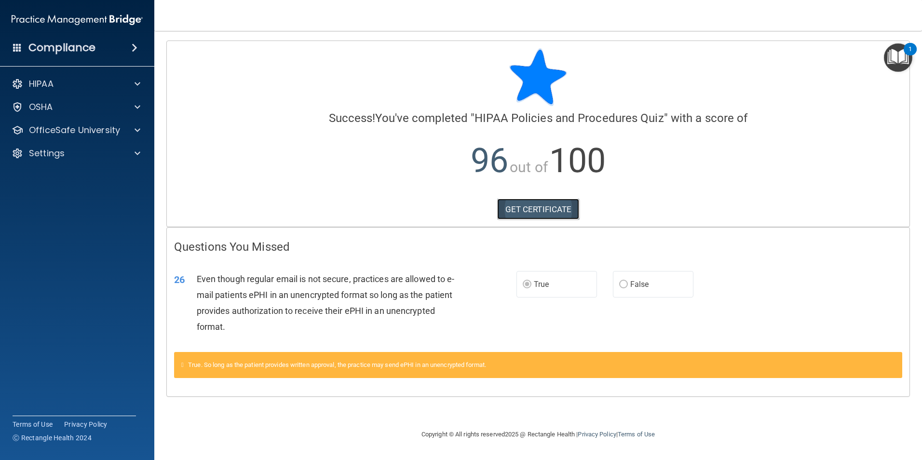
click at [518, 210] on link "GET CERTIFICATE" at bounding box center [538, 209] width 82 height 21
